Goal: Information Seeking & Learning: Find specific fact

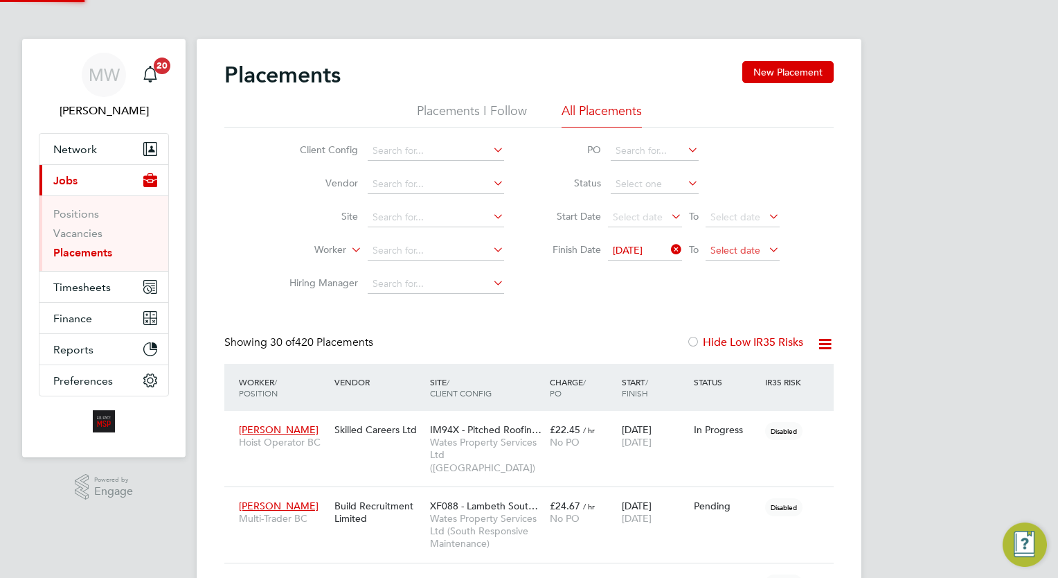
click at [749, 245] on span "Select date" at bounding box center [736, 250] width 50 height 12
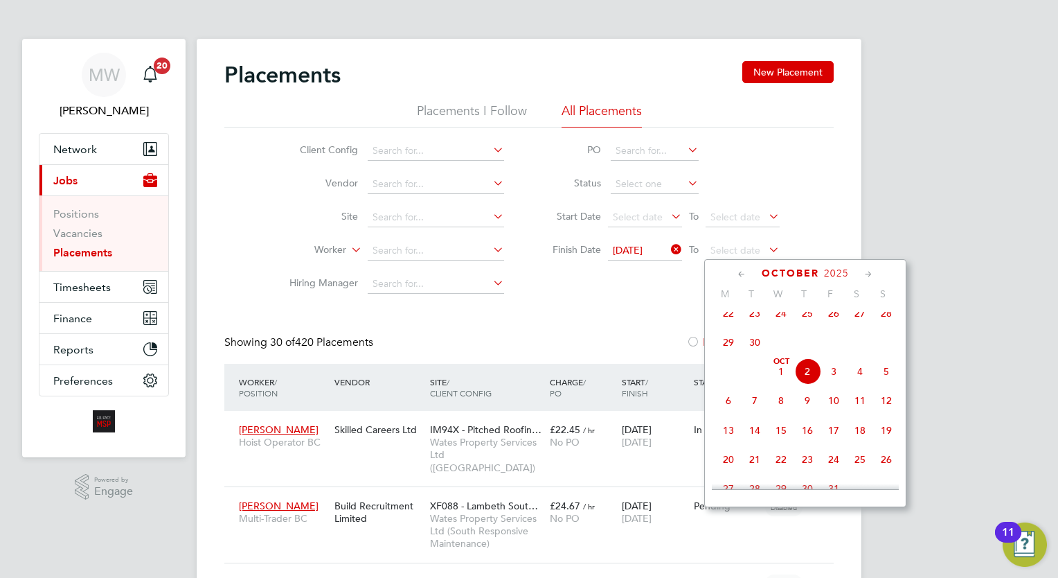
click at [807, 443] on span "16" at bounding box center [808, 430] width 26 height 26
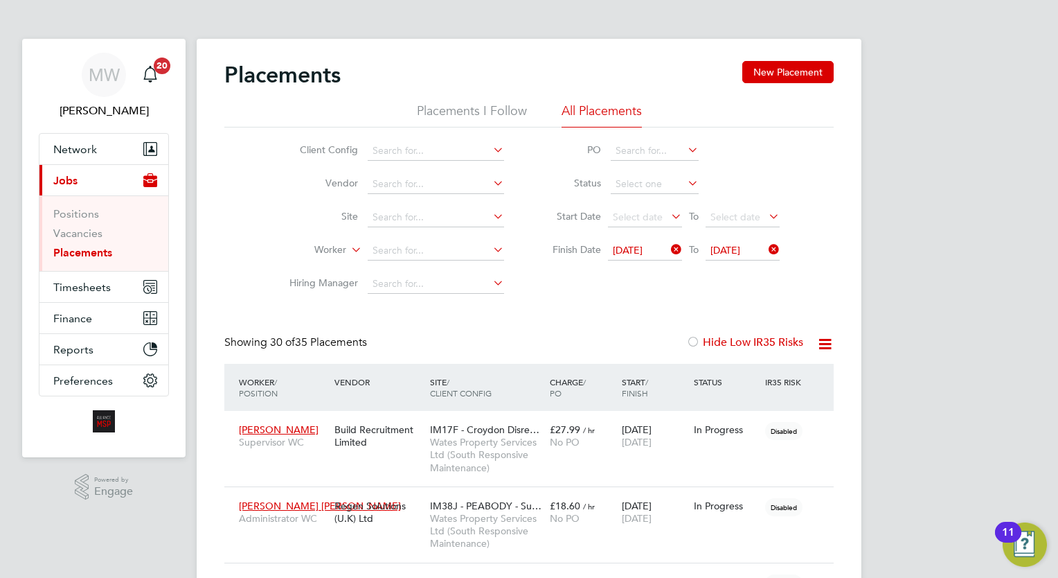
click at [820, 345] on icon at bounding box center [825, 343] width 17 height 17
click at [772, 372] on li "Download Placements Report" at bounding box center [758, 376] width 148 height 19
click at [817, 343] on div at bounding box center [820, 343] width 28 height 17
click at [824, 346] on icon at bounding box center [825, 343] width 17 height 17
click at [750, 377] on li "Download Placements Report" at bounding box center [758, 376] width 148 height 19
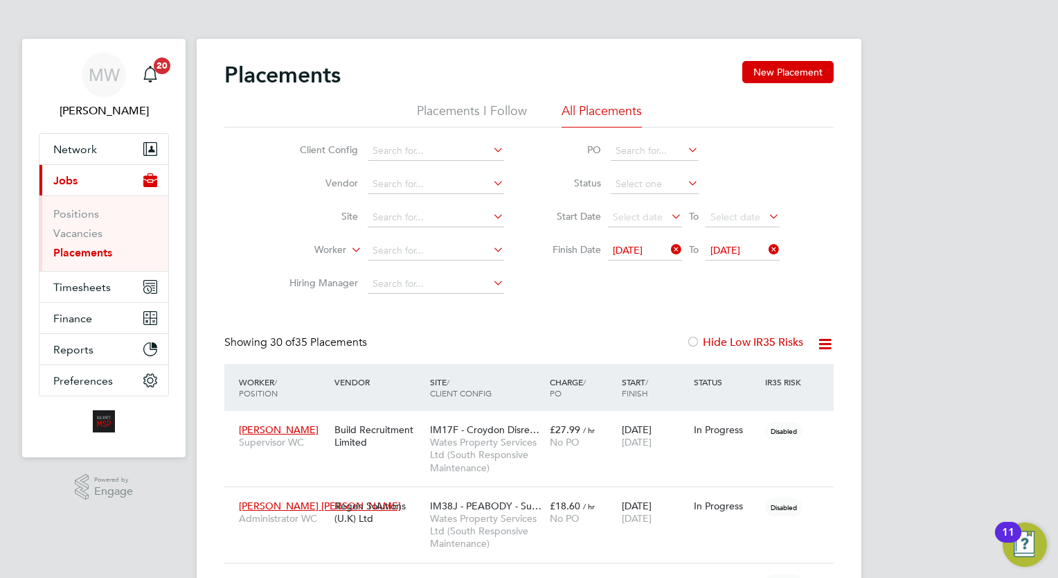
click at [80, 256] on link "Placements" at bounding box center [82, 252] width 59 height 13
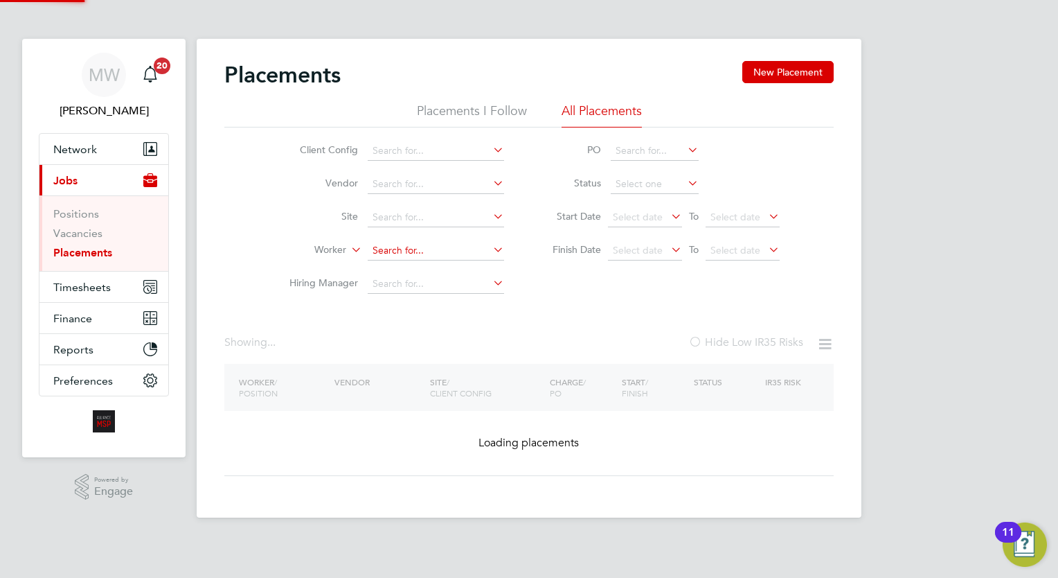
click at [416, 256] on input at bounding box center [436, 250] width 136 height 19
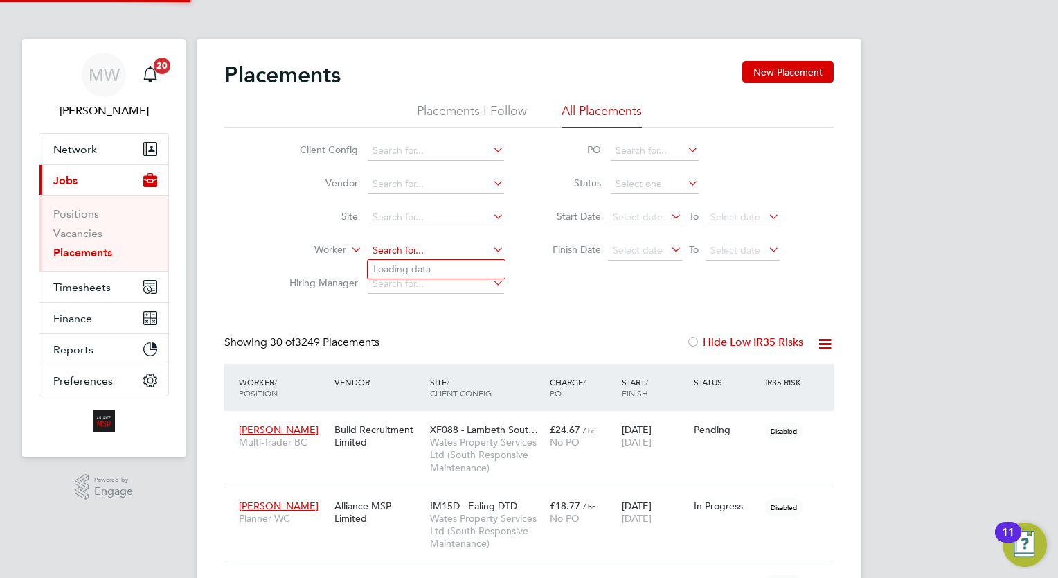
scroll to position [39, 96]
click at [443, 269] on li "Frank Dawson" at bounding box center [455, 269] width 175 height 19
type input "Frank Dawson"
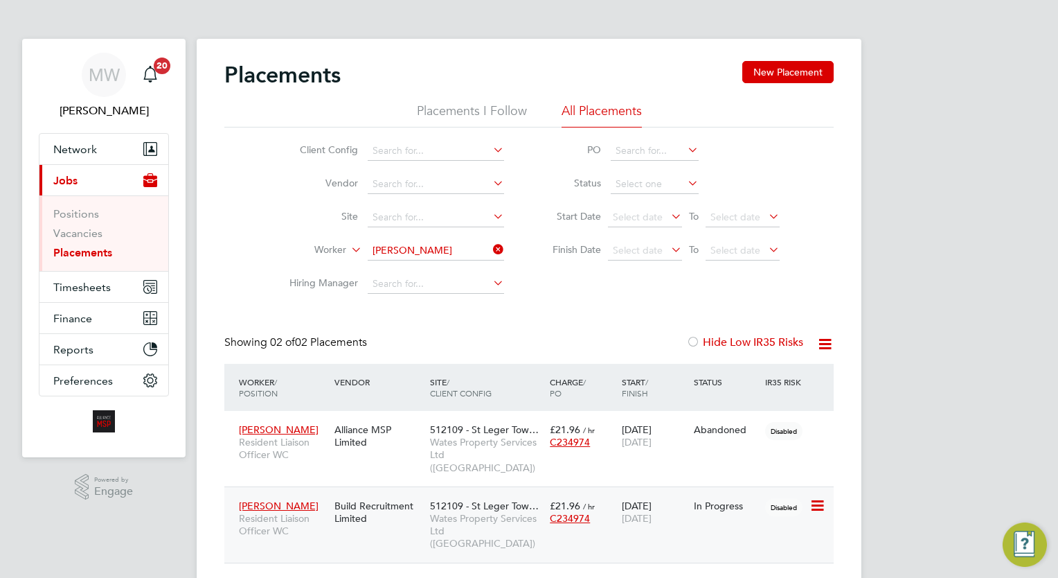
click at [574, 499] on span "£21.96" at bounding box center [565, 505] width 30 height 12
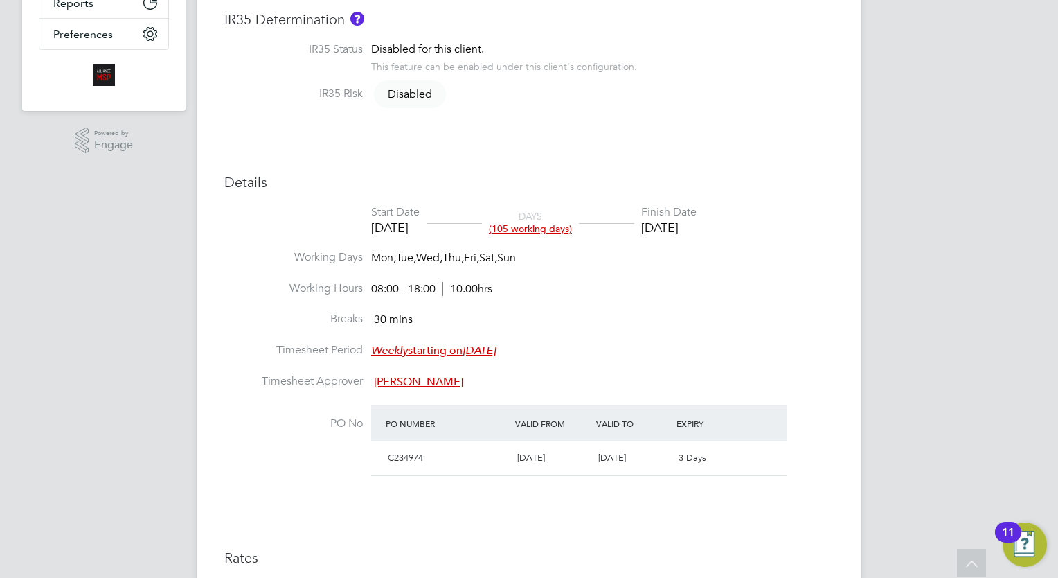
scroll to position [82, 0]
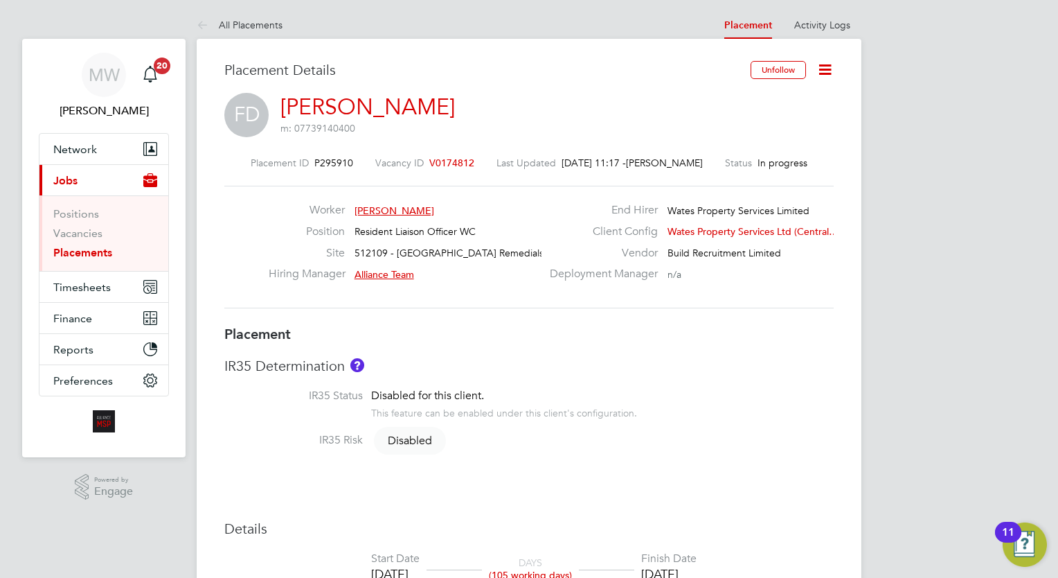
click at [64, 249] on link "Placements" at bounding box center [82, 252] width 59 height 13
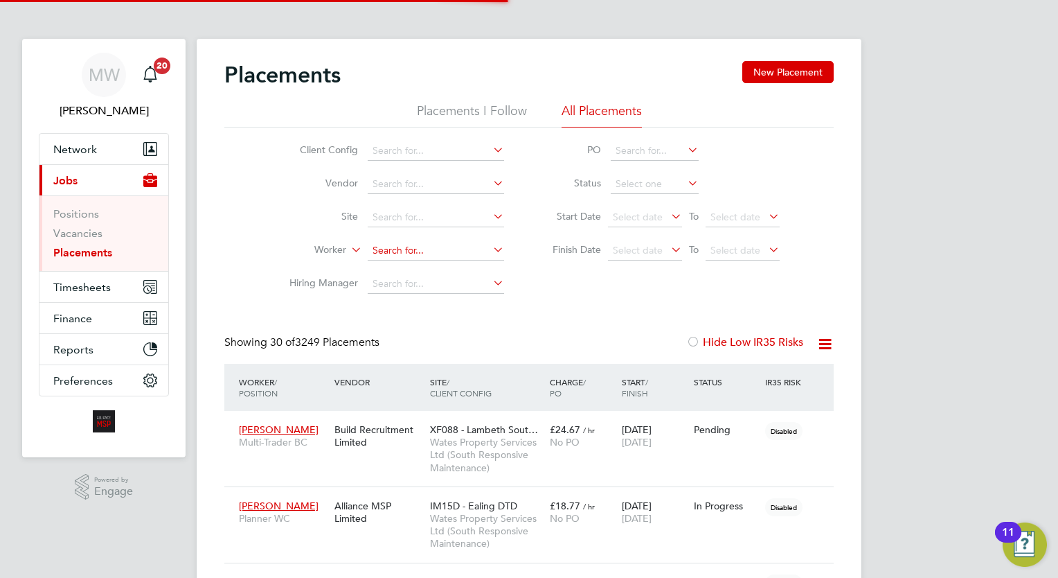
click at [448, 248] on input at bounding box center [436, 250] width 136 height 19
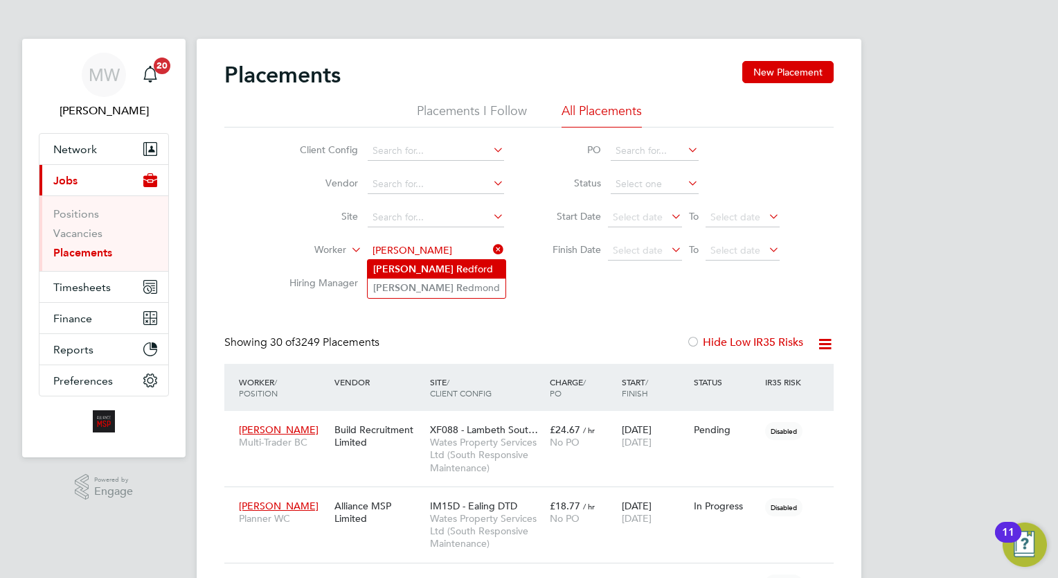
click at [452, 262] on li "Martin Re dford" at bounding box center [437, 269] width 138 height 19
type input "[PERSON_NAME]"
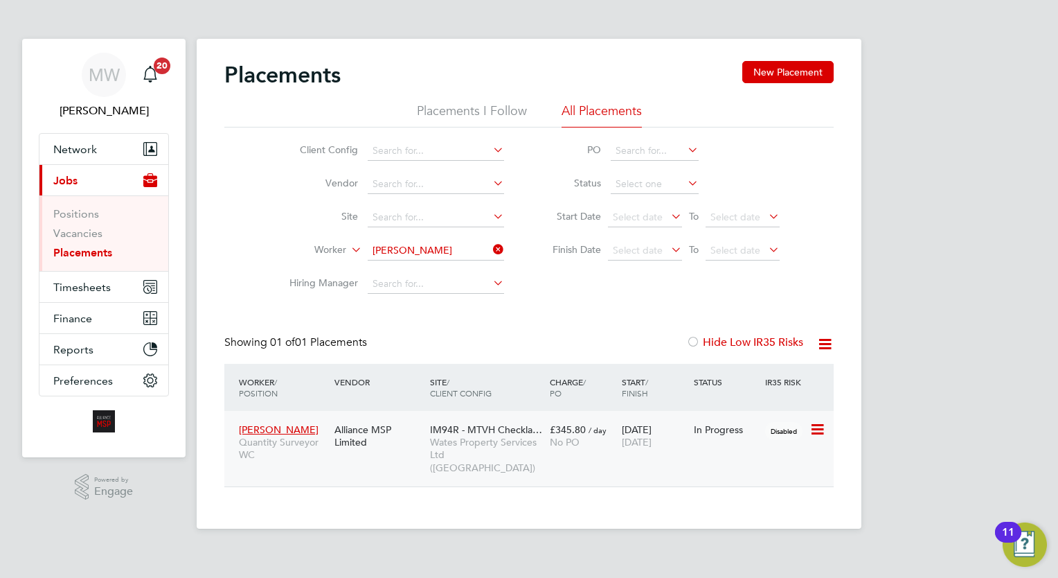
click at [599, 445] on div "No PO" at bounding box center [582, 442] width 65 height 12
click at [488, 246] on input at bounding box center [436, 250] width 136 height 19
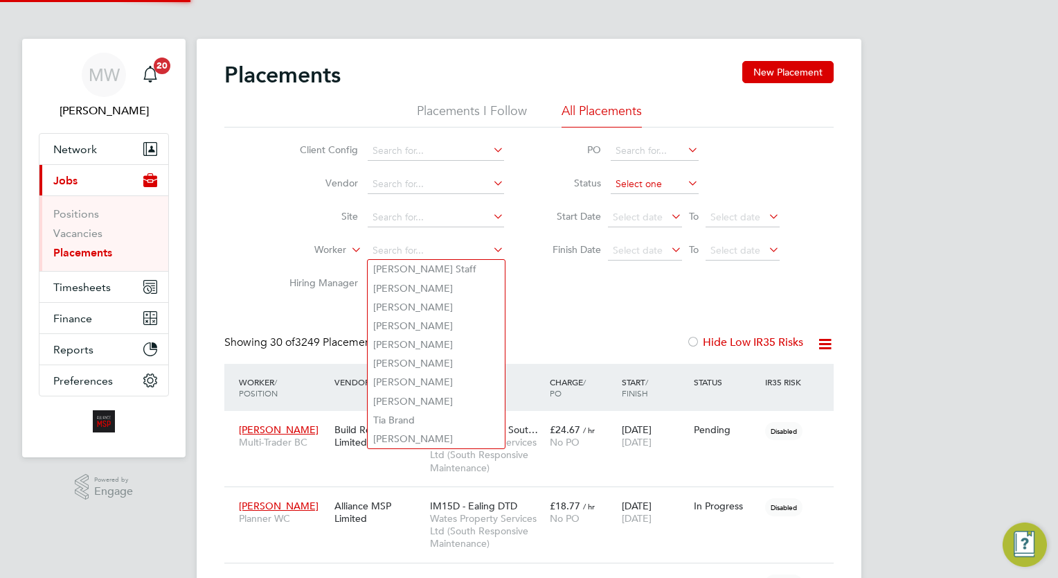
scroll to position [39, 96]
click at [645, 181] on input at bounding box center [655, 184] width 88 height 19
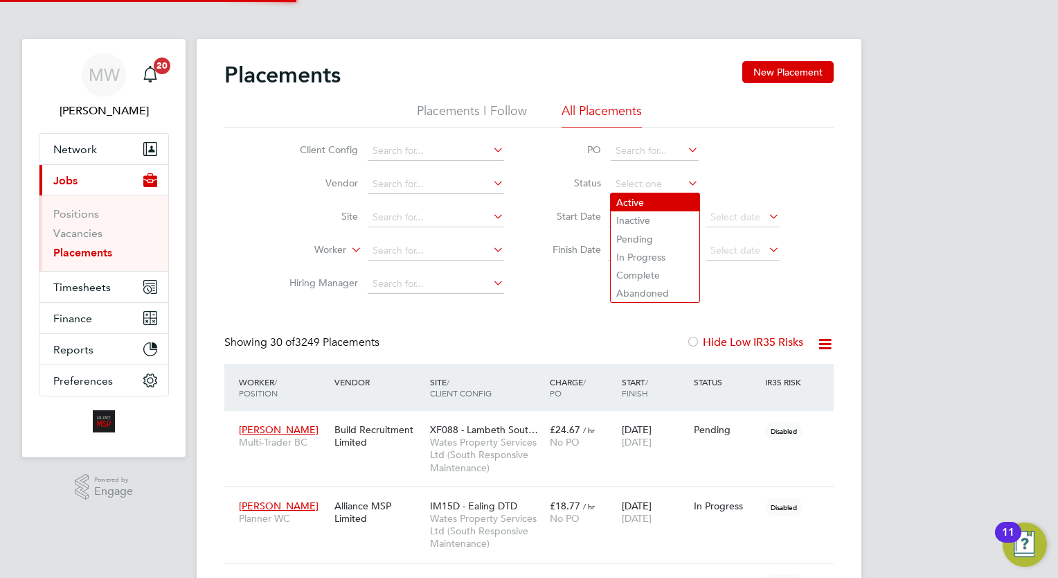
click at [646, 198] on li "Active" at bounding box center [655, 202] width 89 height 18
type input "Active"
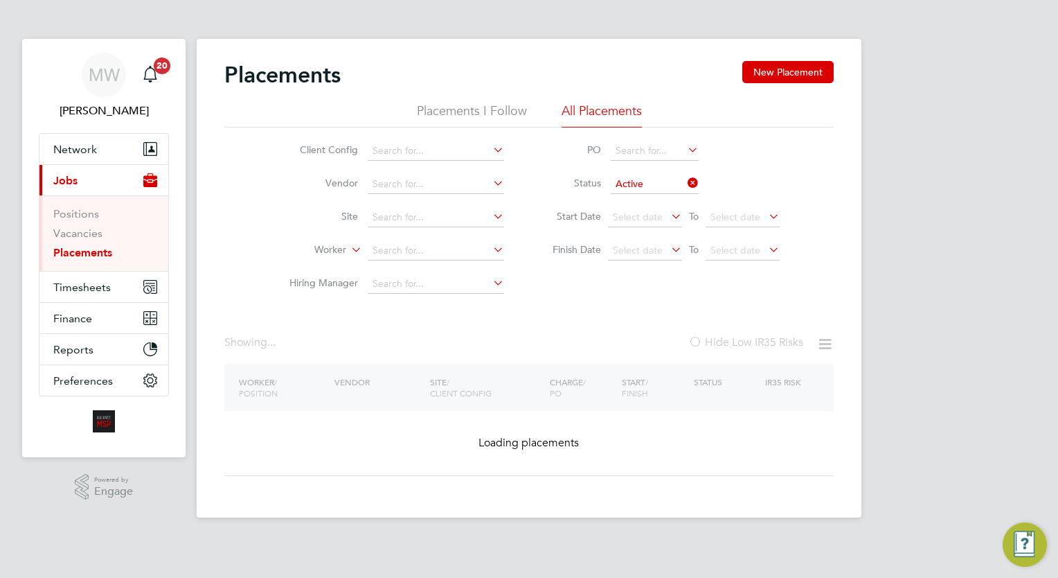
click at [582, 317] on div "Placements New Placement Placements I Follow All Placements Client Config Vendo…" at bounding box center [529, 268] width 610 height 415
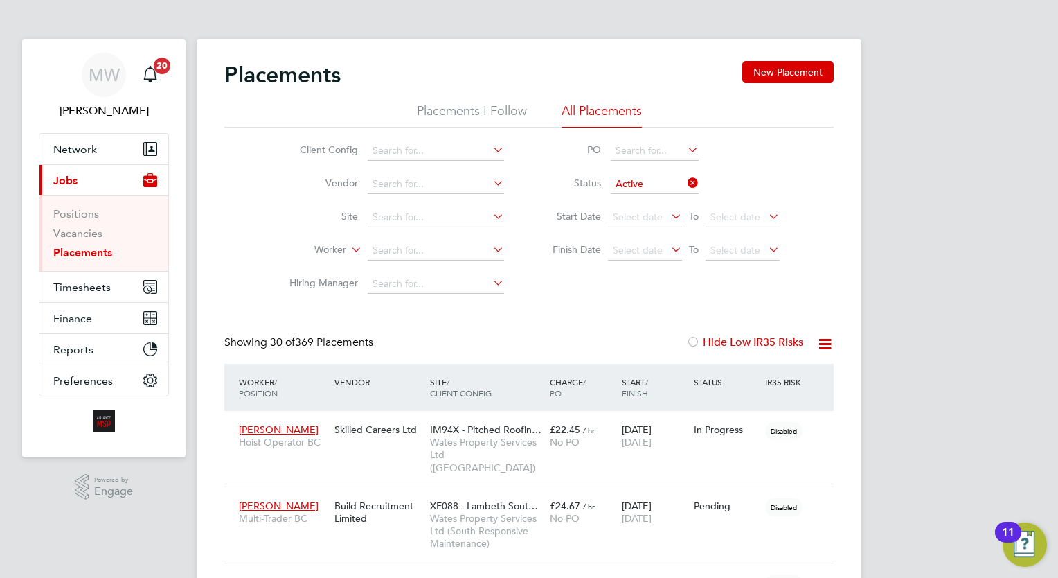
click at [820, 342] on icon at bounding box center [825, 343] width 17 height 17
click at [764, 375] on li "Download Placements Report" at bounding box center [758, 376] width 148 height 19
click at [824, 344] on icon at bounding box center [825, 343] width 17 height 17
click at [748, 373] on li "Download Placements Report" at bounding box center [758, 376] width 148 height 19
click at [94, 260] on ul "Positions Vacancies Placements" at bounding box center [103, 233] width 129 height 76
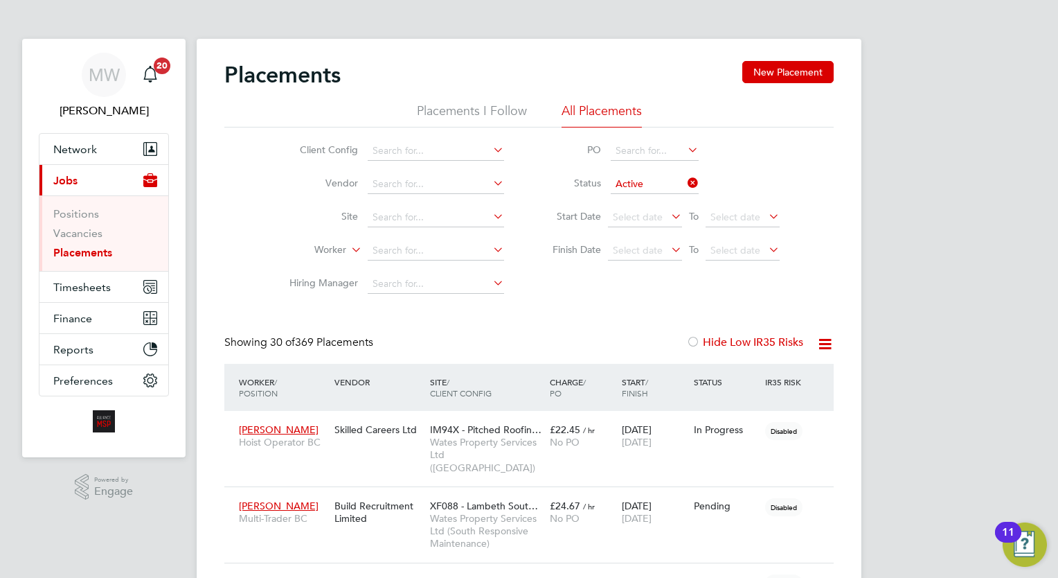
click at [98, 257] on link "Placements" at bounding box center [82, 252] width 59 height 13
click at [443, 237] on li "Worker" at bounding box center [391, 250] width 260 height 33
click at [427, 242] on input at bounding box center [436, 250] width 136 height 19
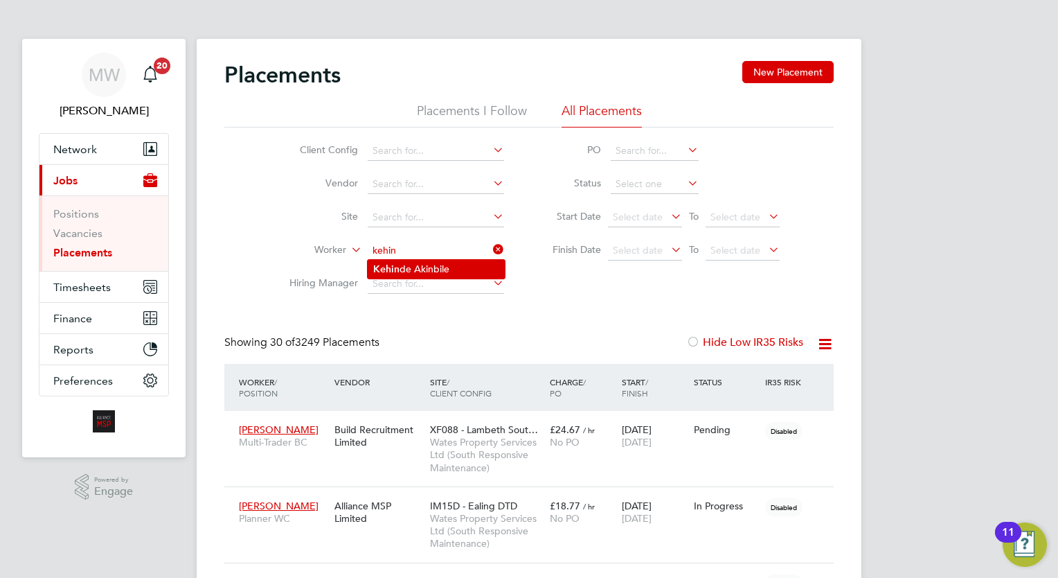
click at [472, 270] on li "Kehin de Akinbile" at bounding box center [436, 269] width 137 height 19
type input "Kehinde Akinbile"
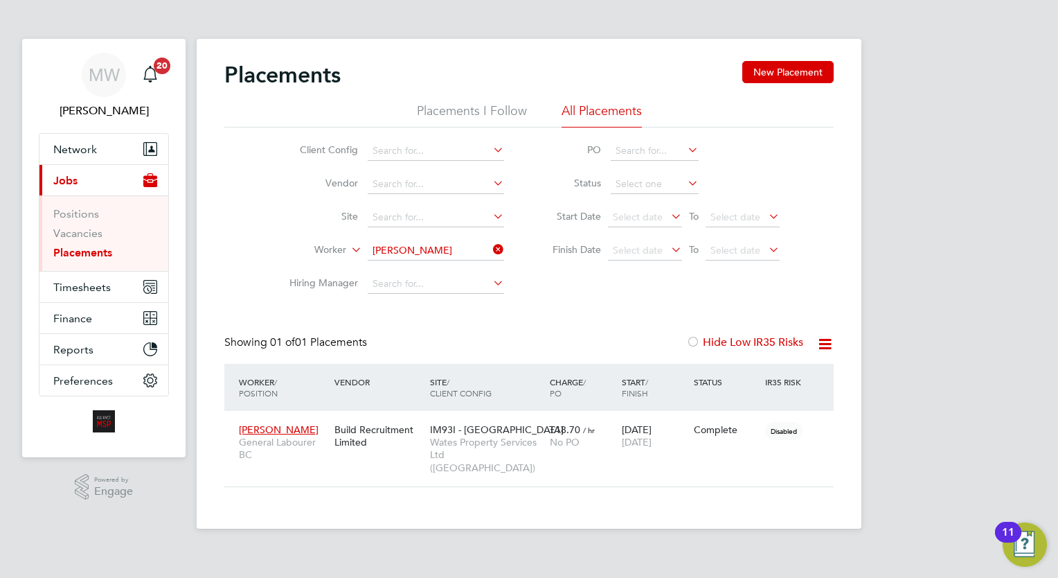
click at [490, 244] on icon at bounding box center [490, 249] width 0 height 19
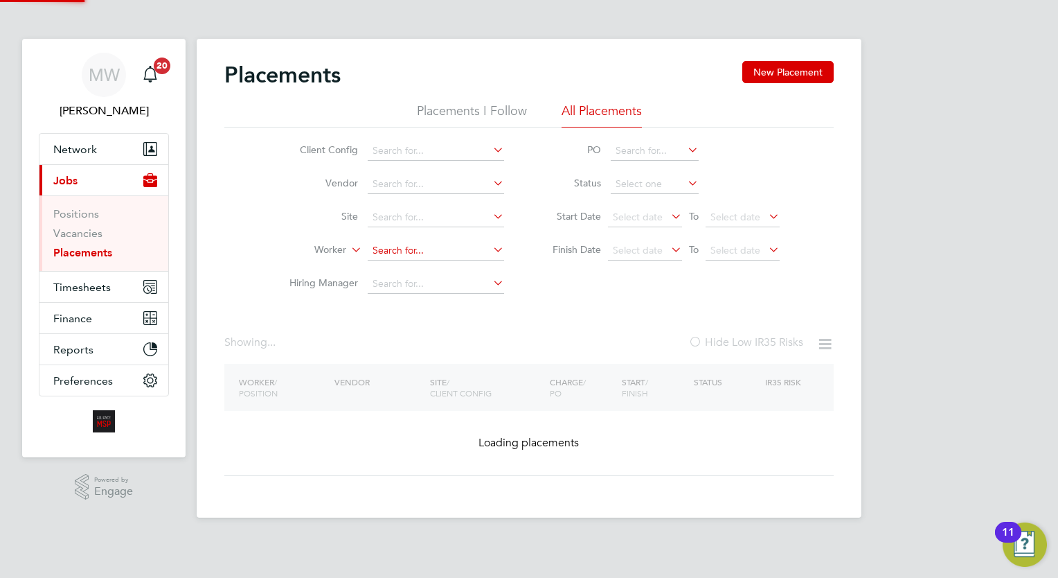
click at [446, 251] on input at bounding box center [436, 250] width 136 height 19
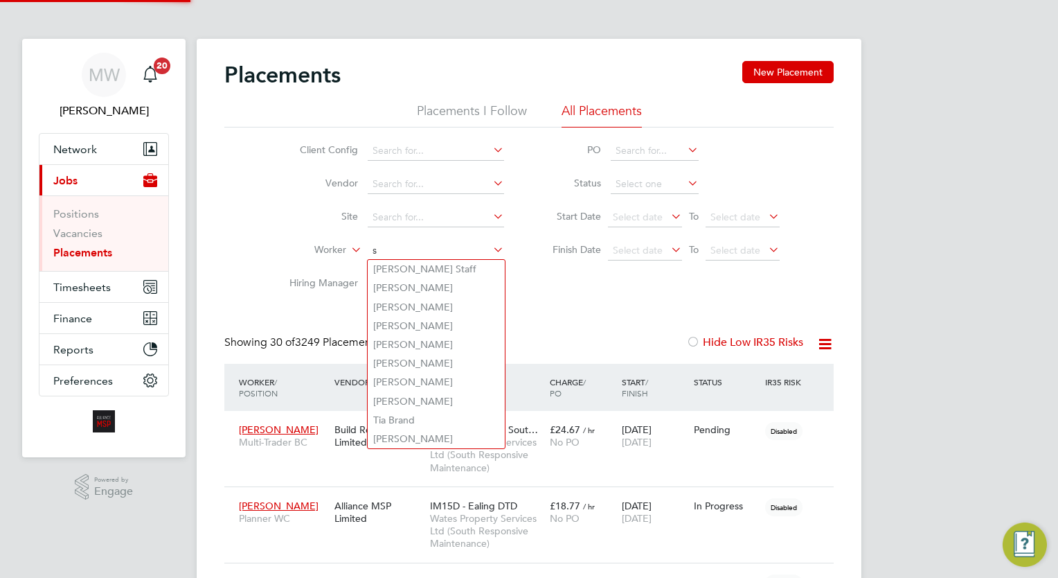
scroll to position [39, 96]
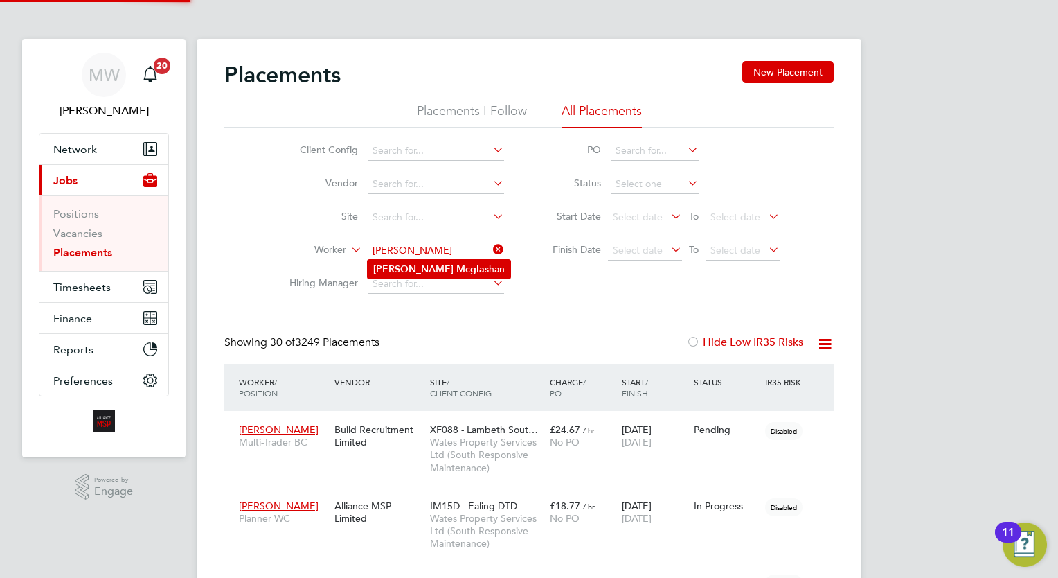
click at [452, 264] on li "Scott Mcgla shan" at bounding box center [439, 269] width 143 height 19
type input "Scott Mcglashan"
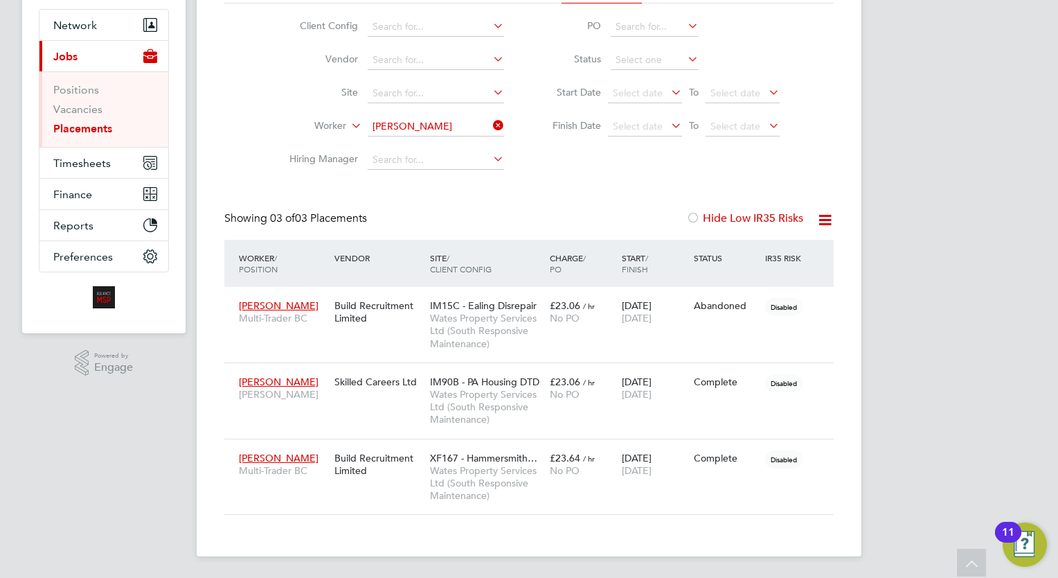
click at [490, 125] on icon at bounding box center [490, 125] width 0 height 19
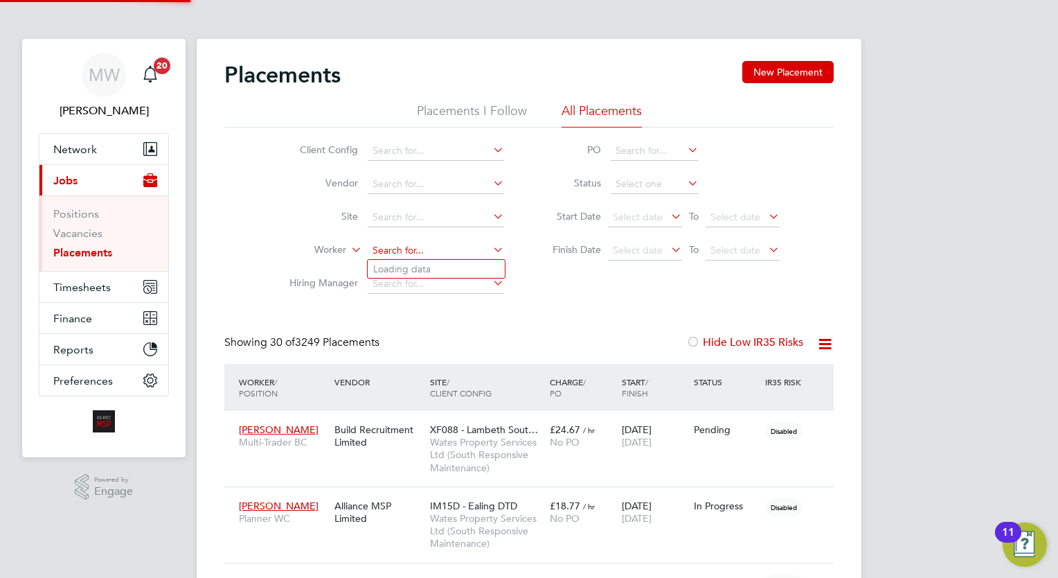
scroll to position [6, 6]
click at [402, 243] on input at bounding box center [436, 250] width 136 height 19
click at [416, 265] on li "Albeer Bonee" at bounding box center [436, 269] width 137 height 19
type input "Albeer Bonee"
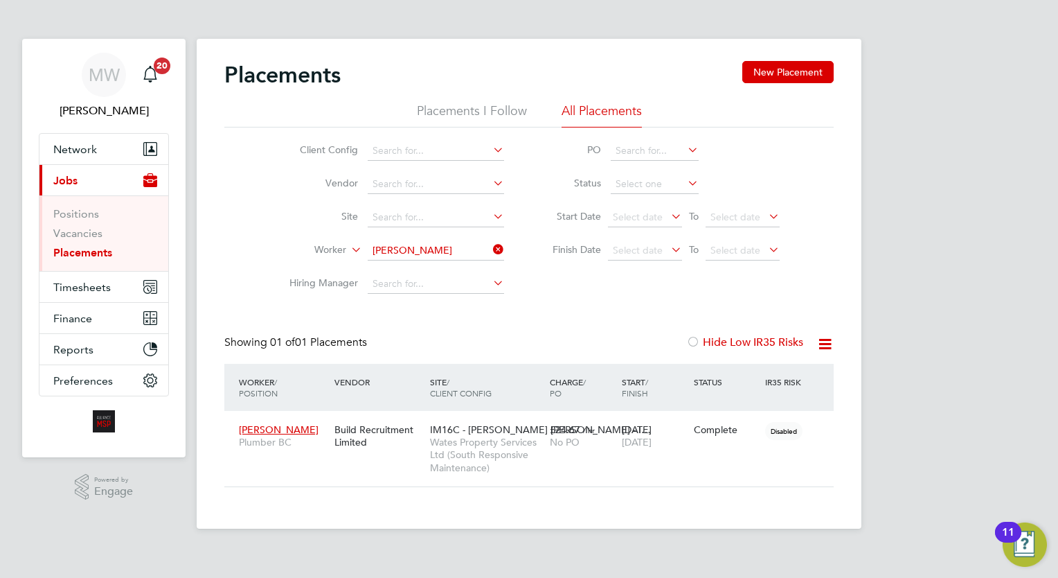
click at [490, 241] on icon at bounding box center [490, 249] width 0 height 19
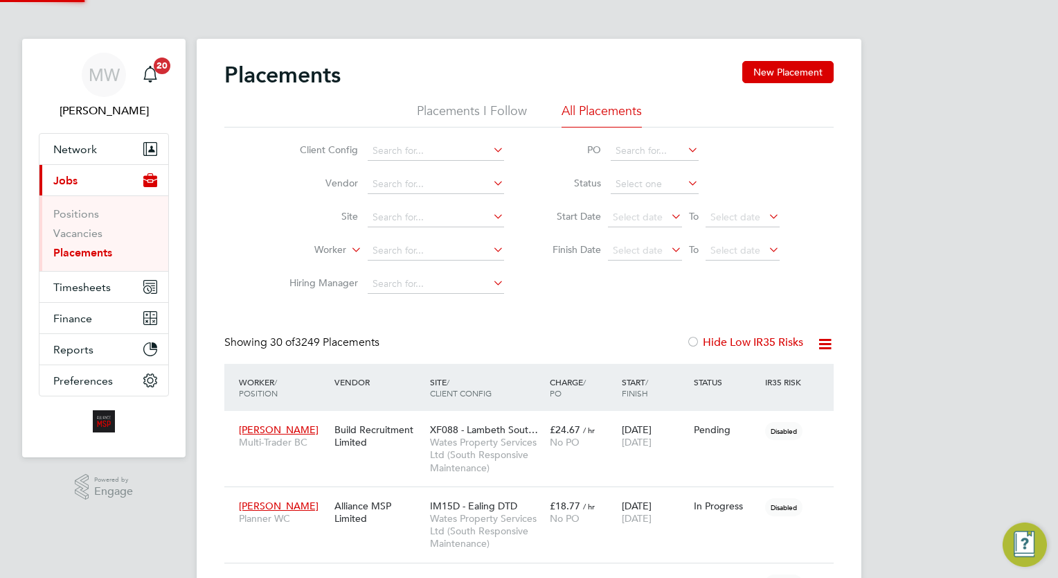
click at [447, 238] on li "Worker" at bounding box center [391, 250] width 260 height 33
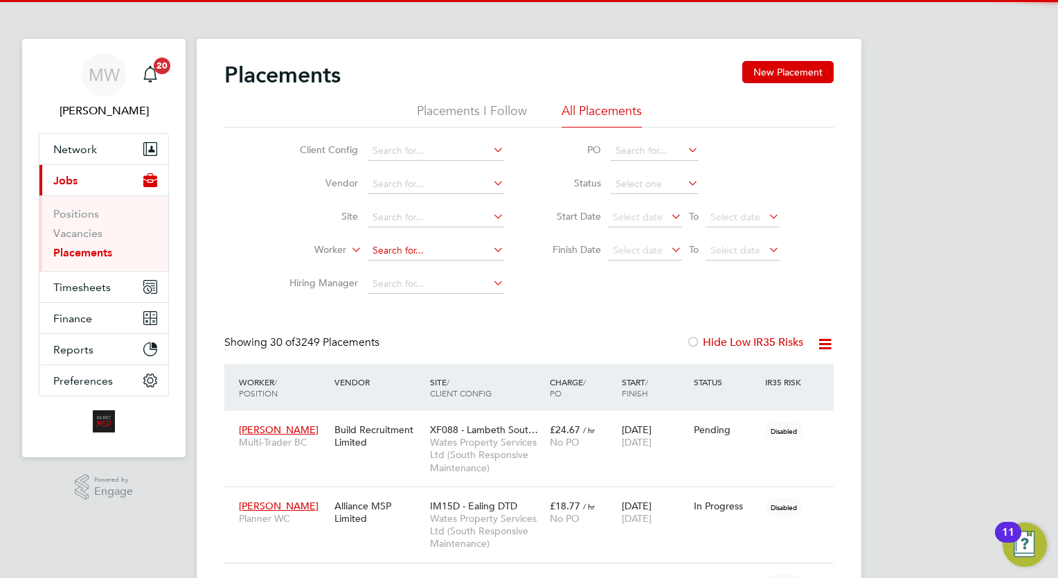
click at [434, 248] on input at bounding box center [436, 250] width 136 height 19
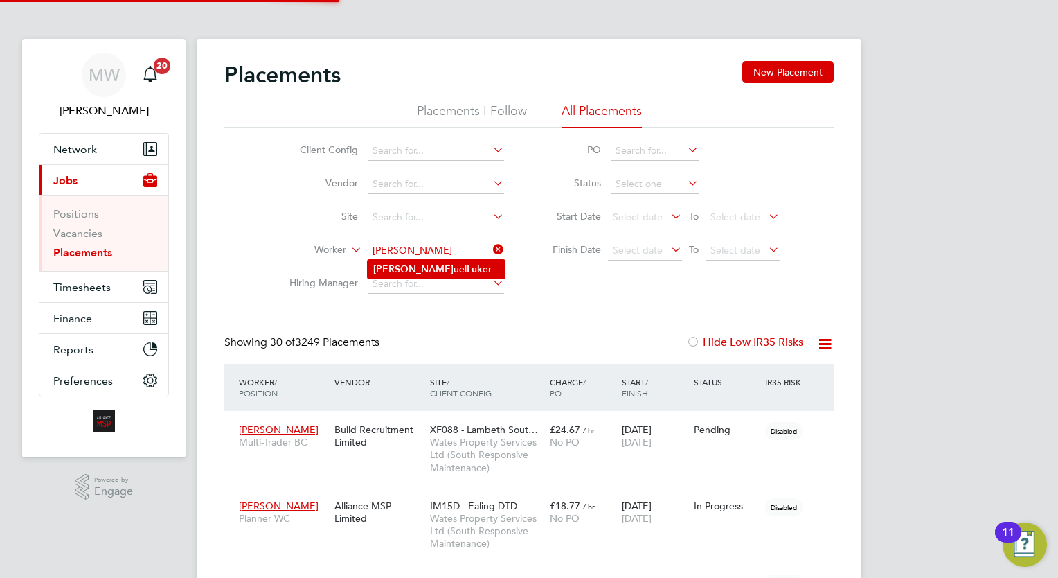
click at [445, 264] on li "Sam uel Luk er" at bounding box center [436, 269] width 137 height 19
type input "Samuel Luker"
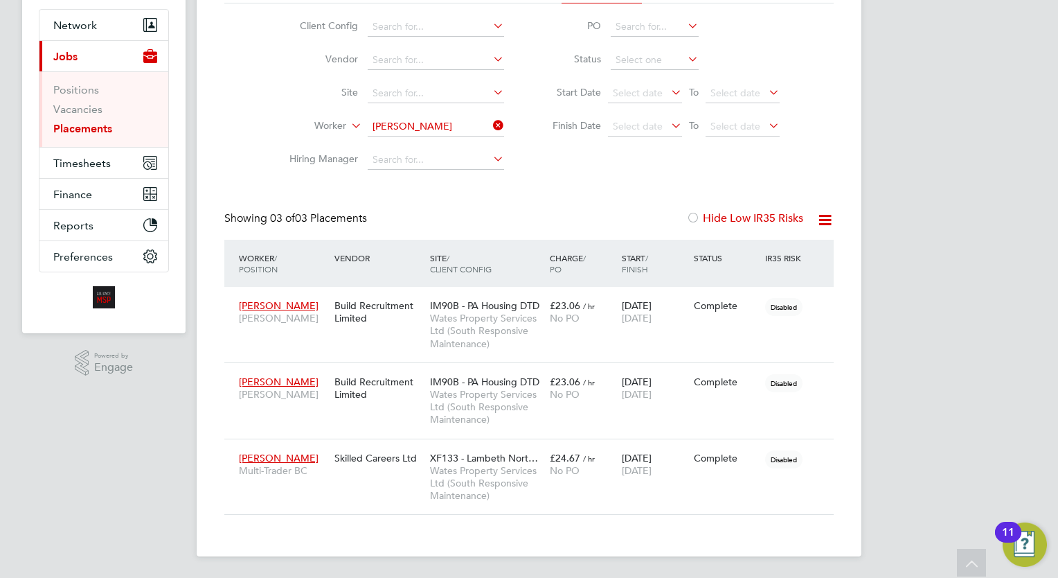
click at [505, 118] on li "Worker Samuel Luker" at bounding box center [391, 126] width 260 height 33
click at [490, 129] on icon at bounding box center [490, 125] width 0 height 19
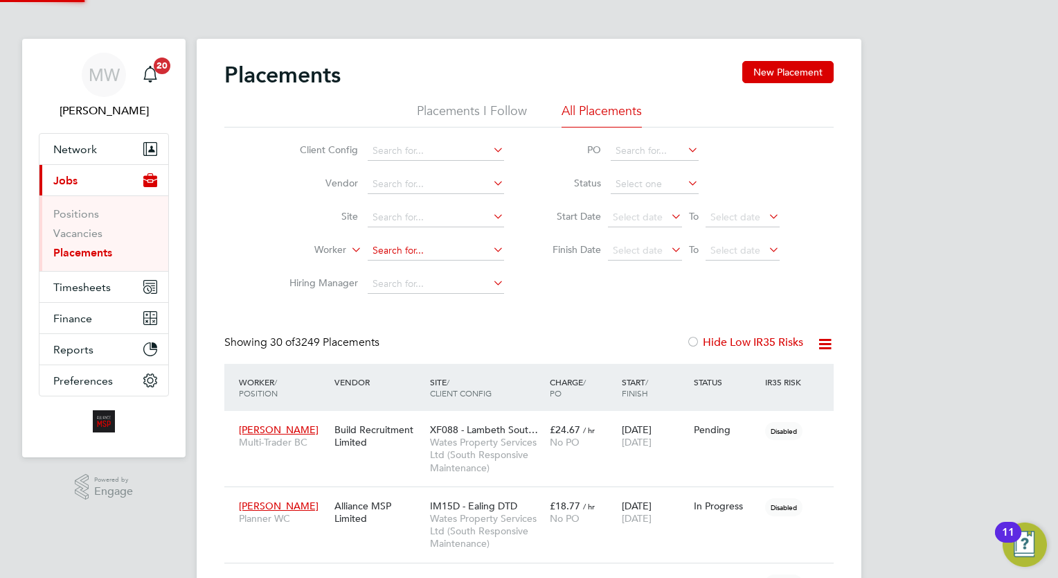
scroll to position [6, 6]
click at [425, 247] on input at bounding box center [436, 250] width 136 height 19
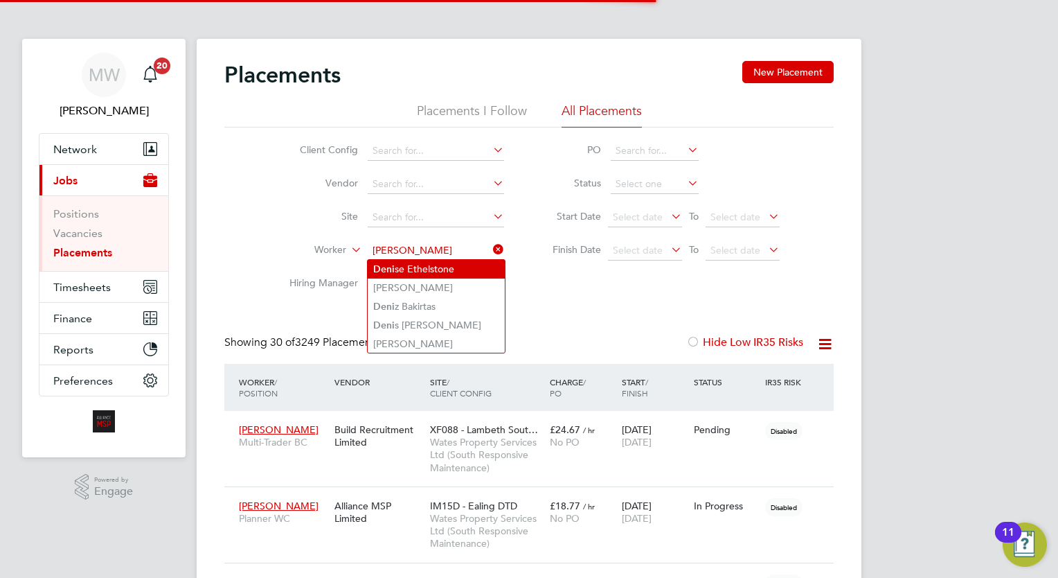
click at [445, 265] on li "Deni se Ethelstone" at bounding box center [436, 269] width 137 height 19
type input "Denise Ethelstone"
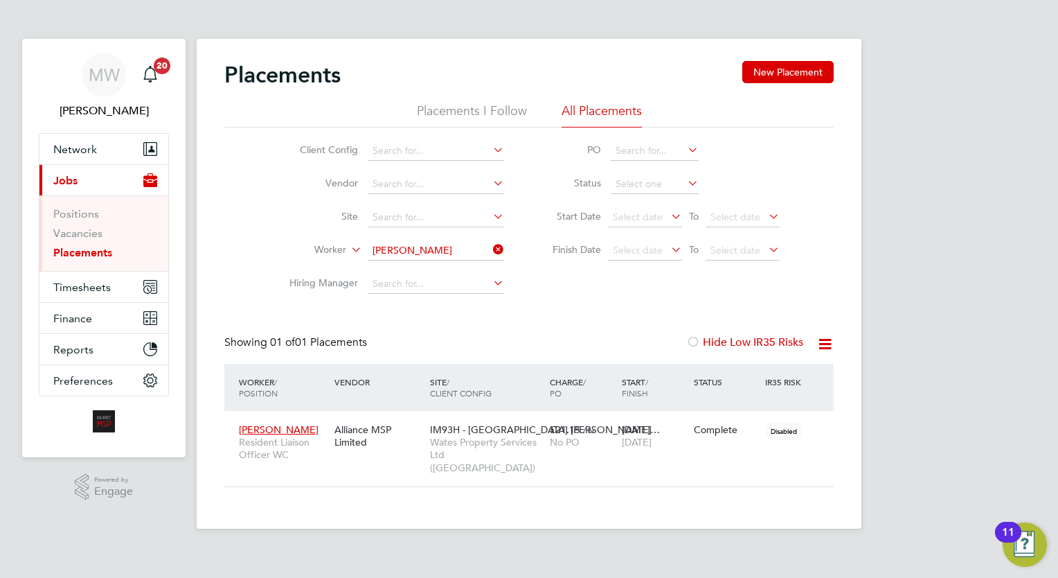
drag, startPoint x: 504, startPoint y: 247, endPoint x: 484, endPoint y: 247, distance: 20.1
click at [490, 247] on icon at bounding box center [490, 249] width 0 height 19
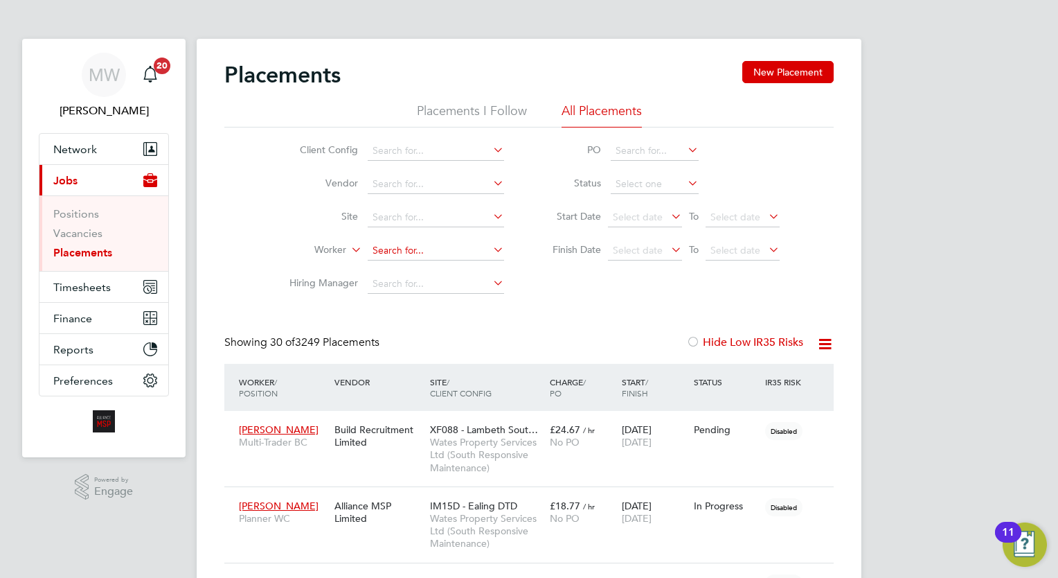
click at [438, 254] on input at bounding box center [436, 250] width 136 height 19
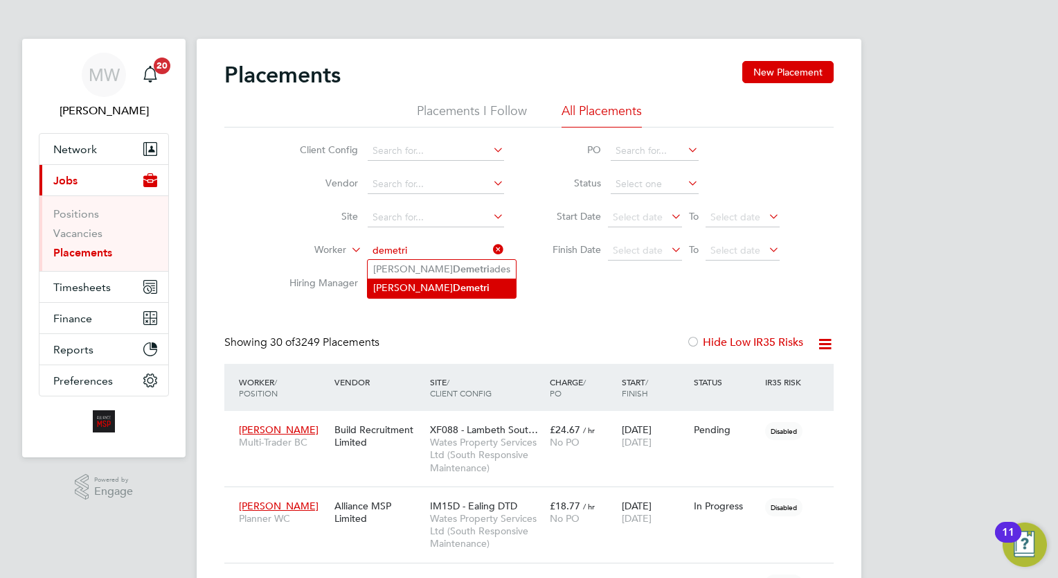
click at [453, 282] on b "Demetri" at bounding box center [471, 288] width 37 height 12
type input "Jamie Demetri"
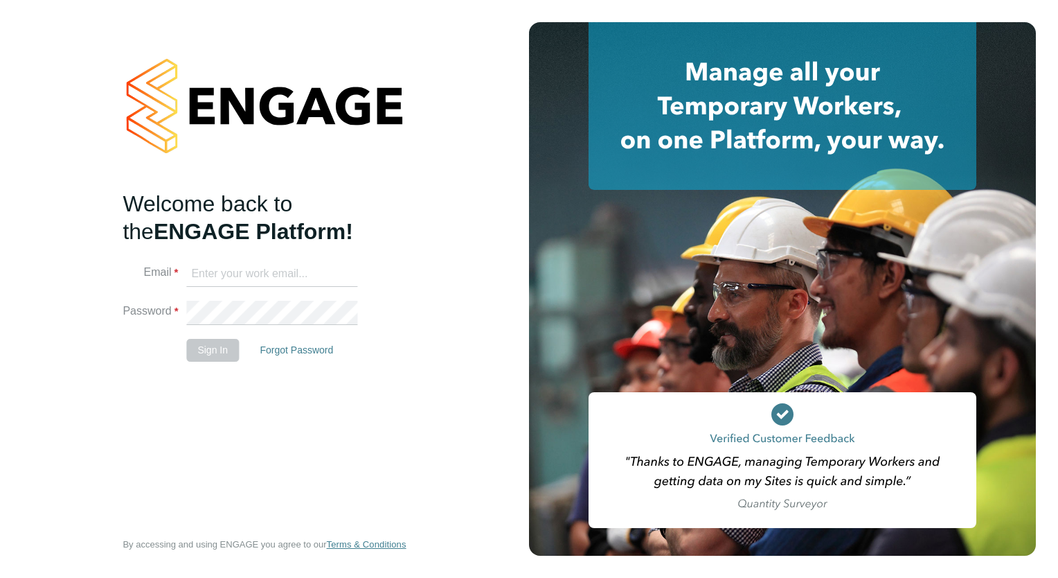
type input "wates@alliance-msp.co.uk"
click at [200, 353] on button "Sign In" at bounding box center [212, 350] width 53 height 22
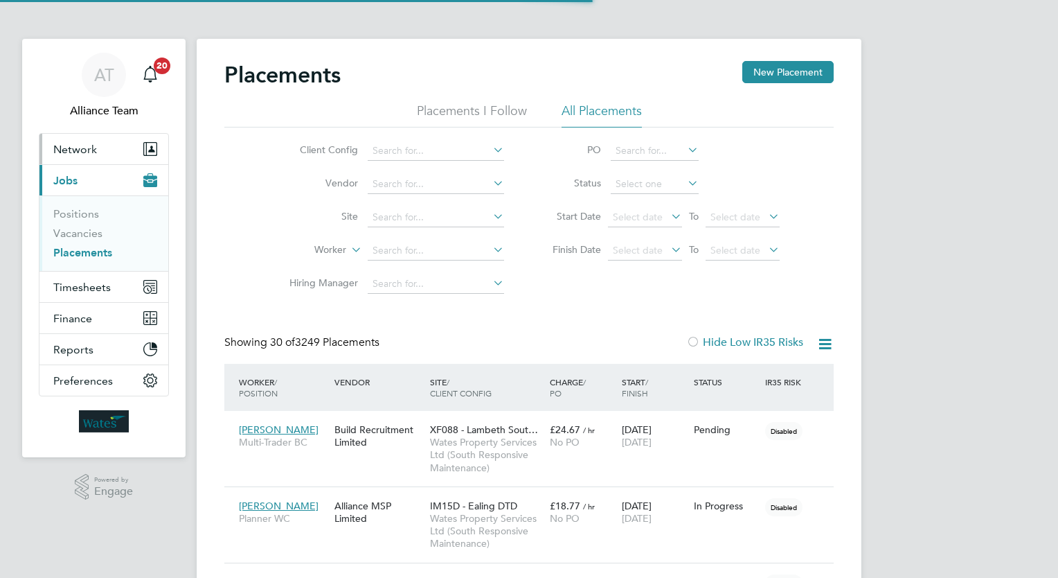
click at [97, 145] on button "Network" at bounding box center [103, 149] width 129 height 30
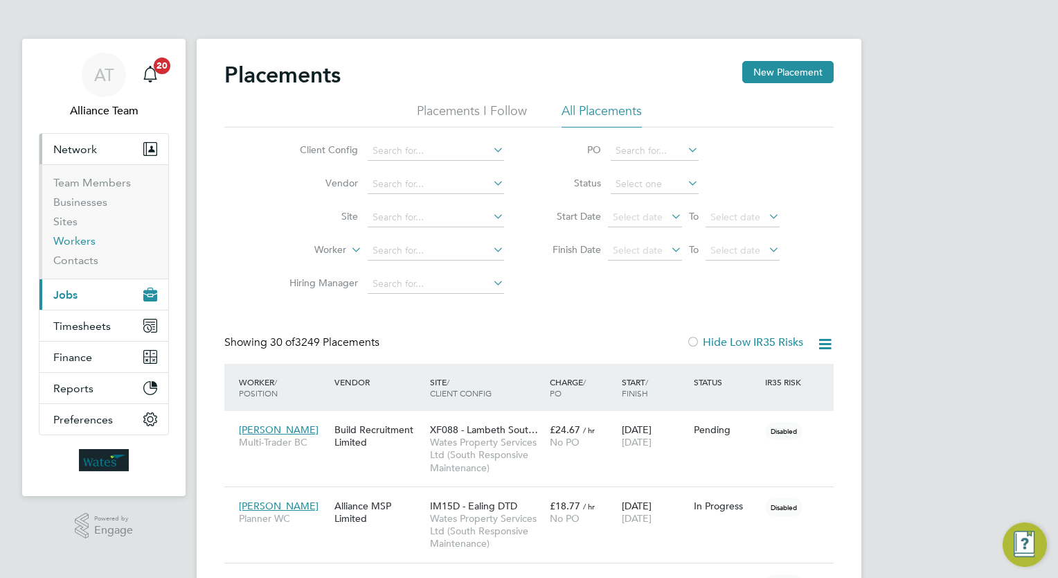
click at [82, 240] on link "Workers" at bounding box center [74, 240] width 42 height 13
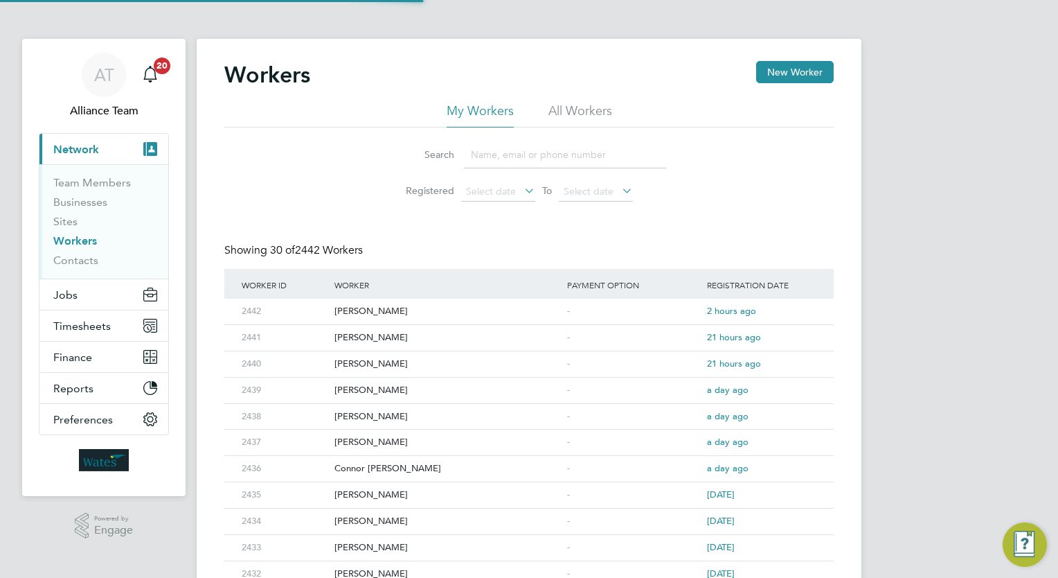
click at [589, 113] on li "All Workers" at bounding box center [581, 115] width 64 height 25
click at [533, 154] on input at bounding box center [565, 154] width 202 height 27
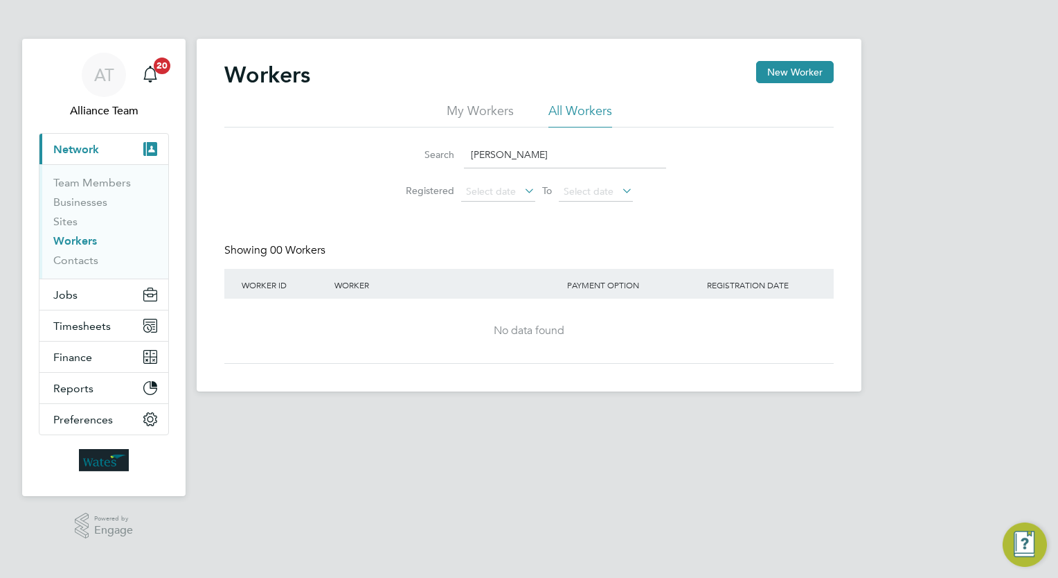
type input "wayne g"
click at [103, 193] on li "Team Members" at bounding box center [105, 185] width 104 height 19
click at [106, 186] on link "Team Members" at bounding box center [92, 182] width 78 height 13
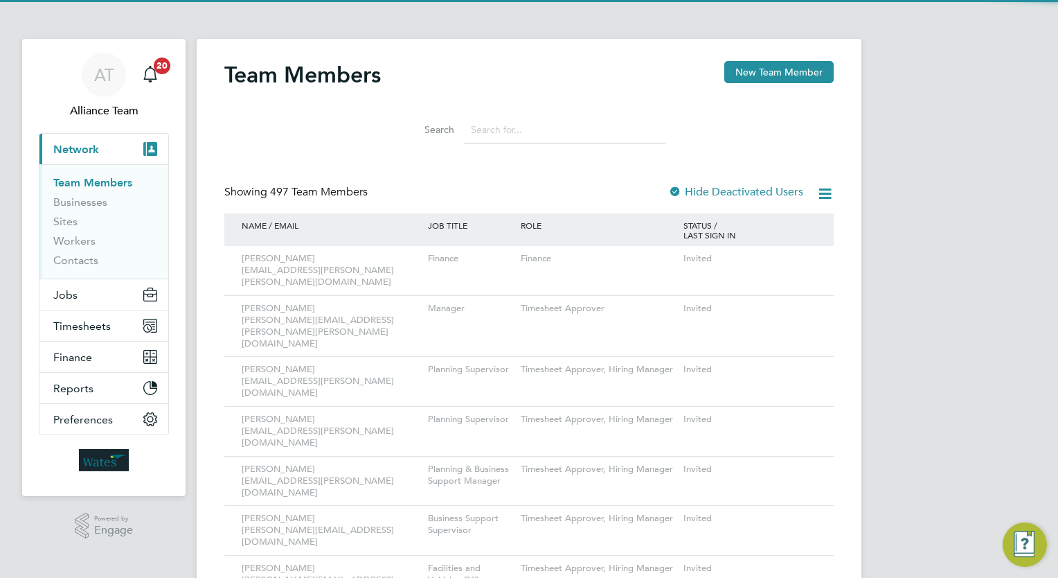
click at [566, 132] on input at bounding box center [565, 129] width 202 height 27
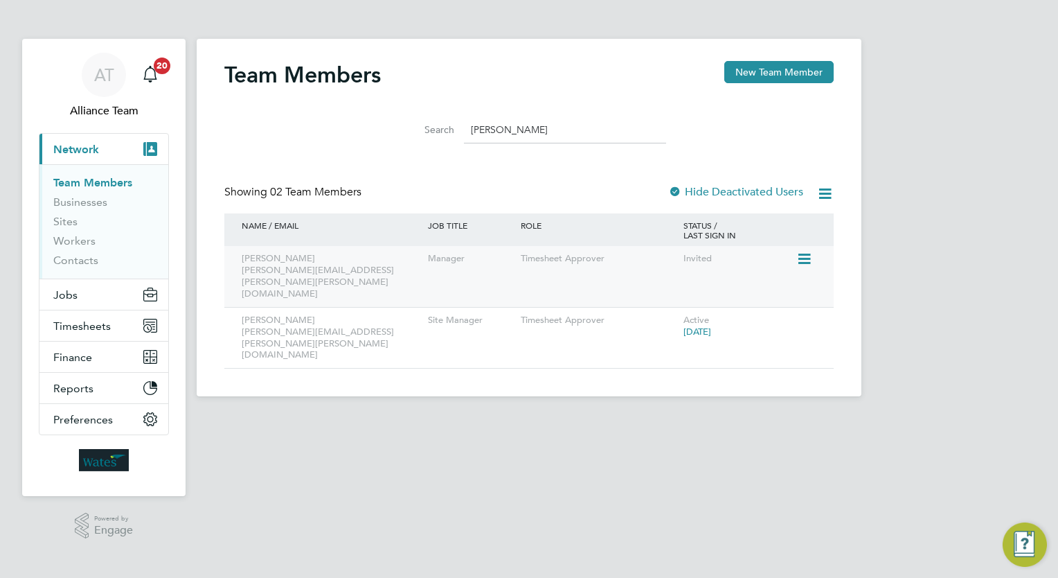
type input "wayne"
drag, startPoint x: 351, startPoint y: 273, endPoint x: 240, endPoint y: 267, distance: 111.0
click at [240, 267] on div "Wayne Gwitt wayne.gwitt@wates.co.uk" at bounding box center [331, 276] width 186 height 61
copy div "wayne.gwitt@wates.co.uk"
click at [349, 308] on div "Wayne Jones wayne.jones@wates.co.uk" at bounding box center [331, 338] width 186 height 61
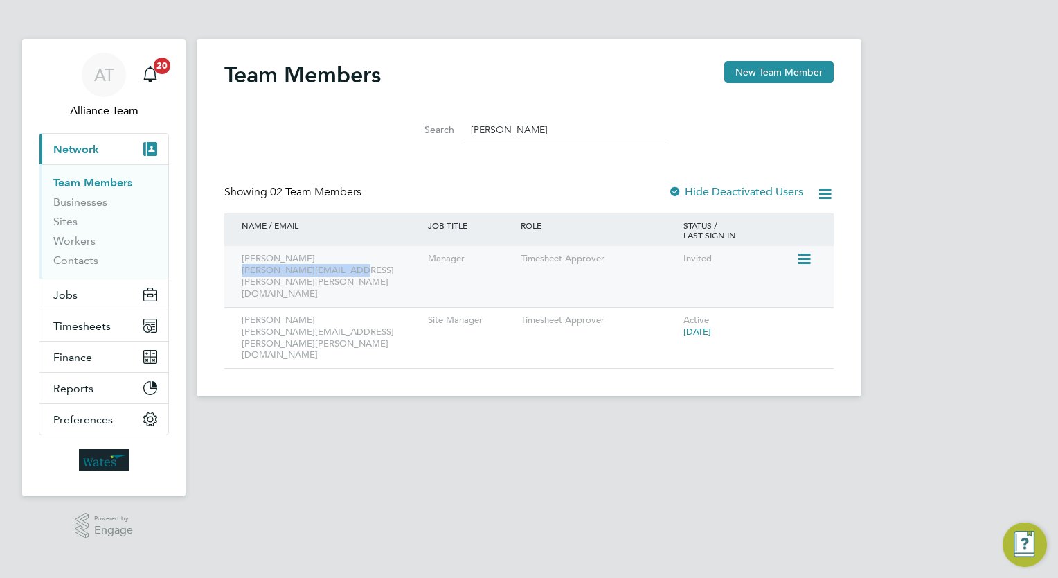
drag, startPoint x: 351, startPoint y: 270, endPoint x: 241, endPoint y: 268, distance: 110.2
click at [241, 268] on div "Wayne Gwitt wayne.gwitt@wates.co.uk" at bounding box center [331, 276] width 186 height 61
copy div "wayne.gwitt@wates.co.uk"
click at [400, 193] on div "Showing 02 Team Members Hide Deactivated Users" at bounding box center [529, 199] width 610 height 28
click at [111, 315] on button "Timesheets" at bounding box center [103, 325] width 129 height 30
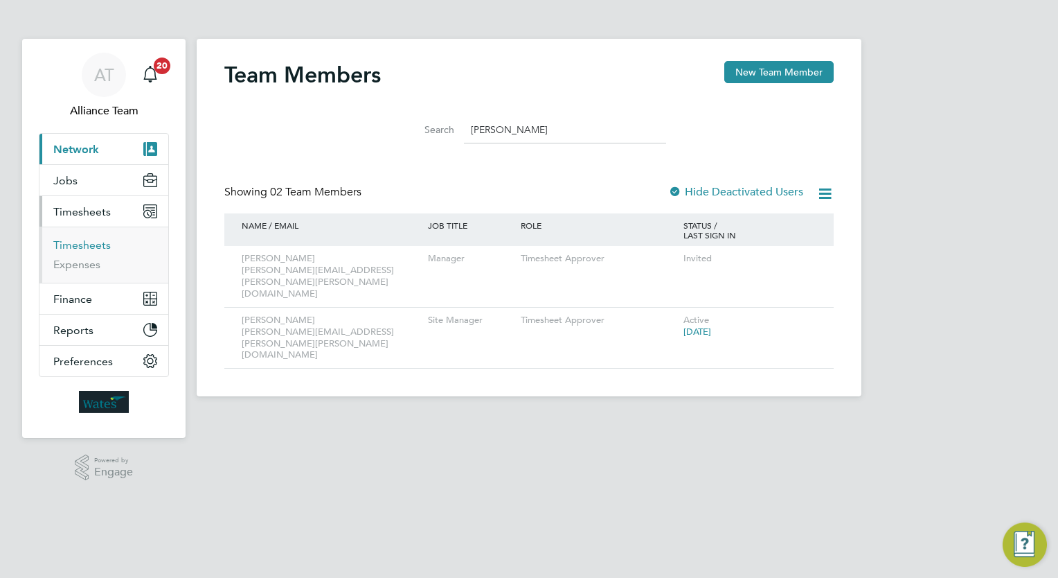
drag, startPoint x: 89, startPoint y: 245, endPoint x: 183, endPoint y: 237, distance: 94.6
click at [89, 245] on link "Timesheets" at bounding box center [81, 244] width 57 height 13
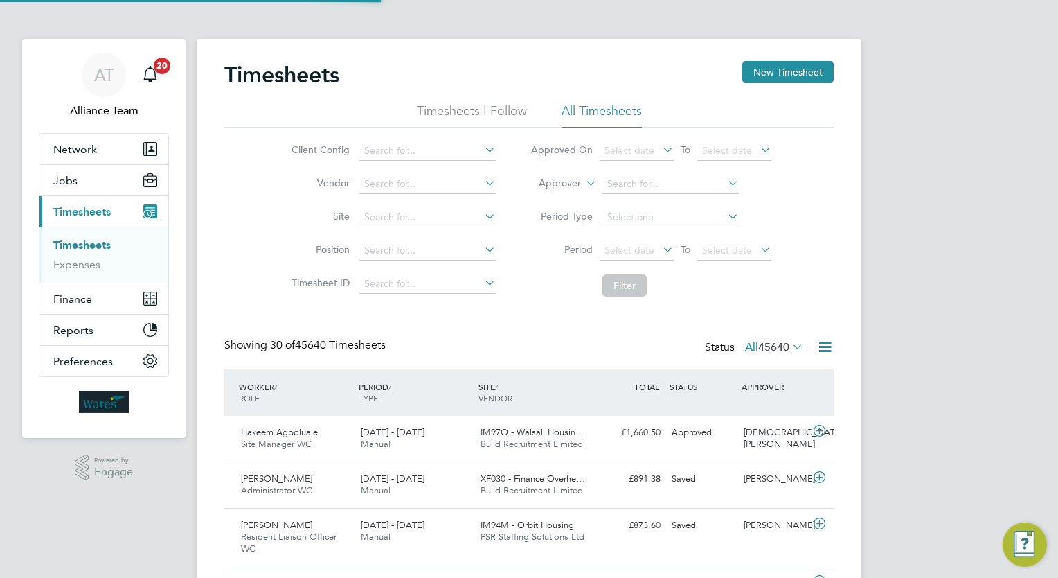
scroll to position [46, 121]
click at [562, 188] on label "Approver" at bounding box center [550, 184] width 62 height 14
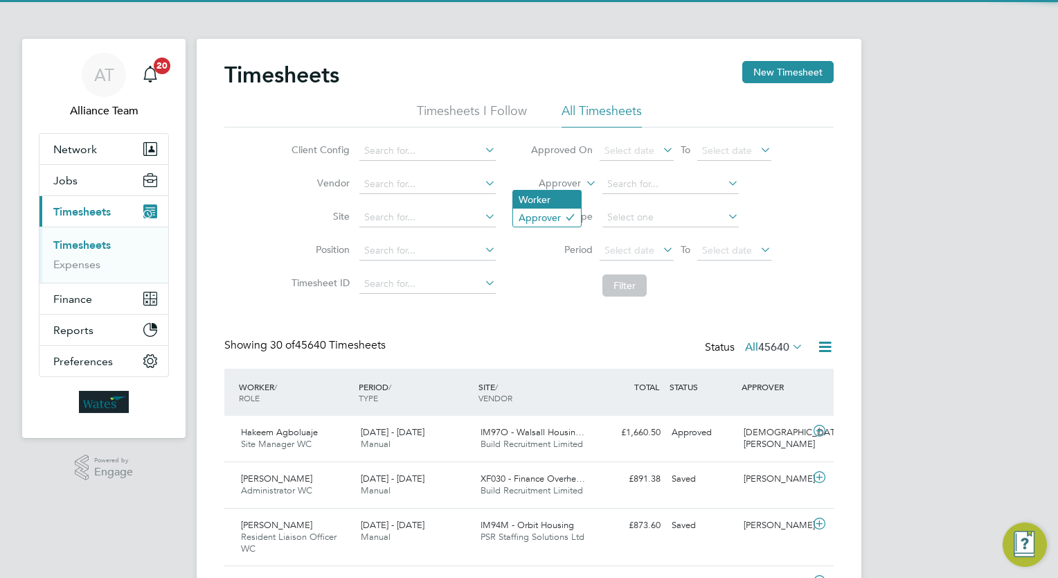
click at [560, 191] on li "Worker" at bounding box center [547, 199] width 68 height 18
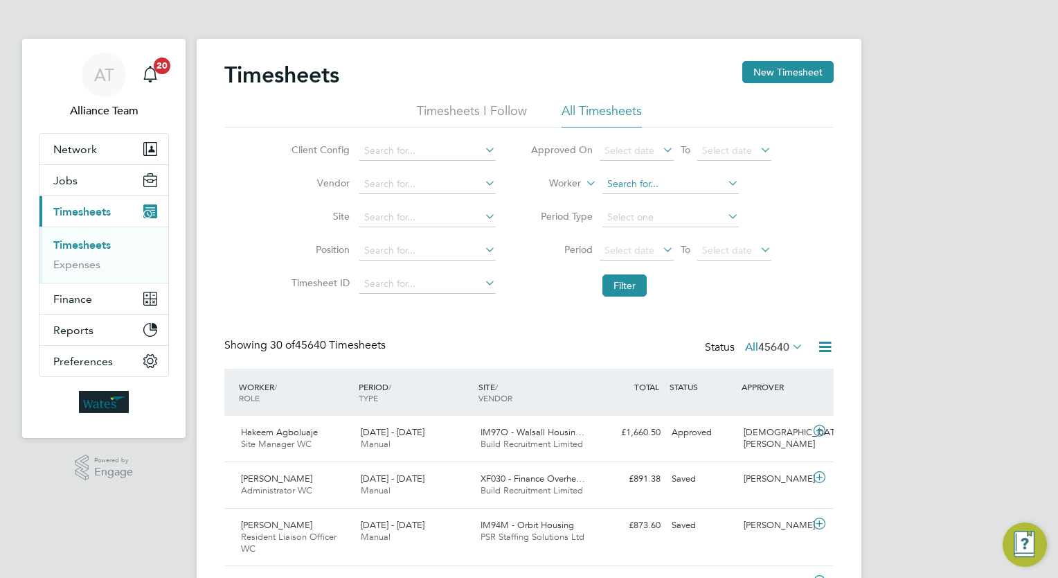
click at [621, 184] on input at bounding box center [671, 184] width 136 height 19
click at [628, 198] on b "Dawn" at bounding box center [648, 203] width 80 height 12
type input "Dawn Hurrell"
click at [628, 287] on button "Filter" at bounding box center [625, 285] width 44 height 22
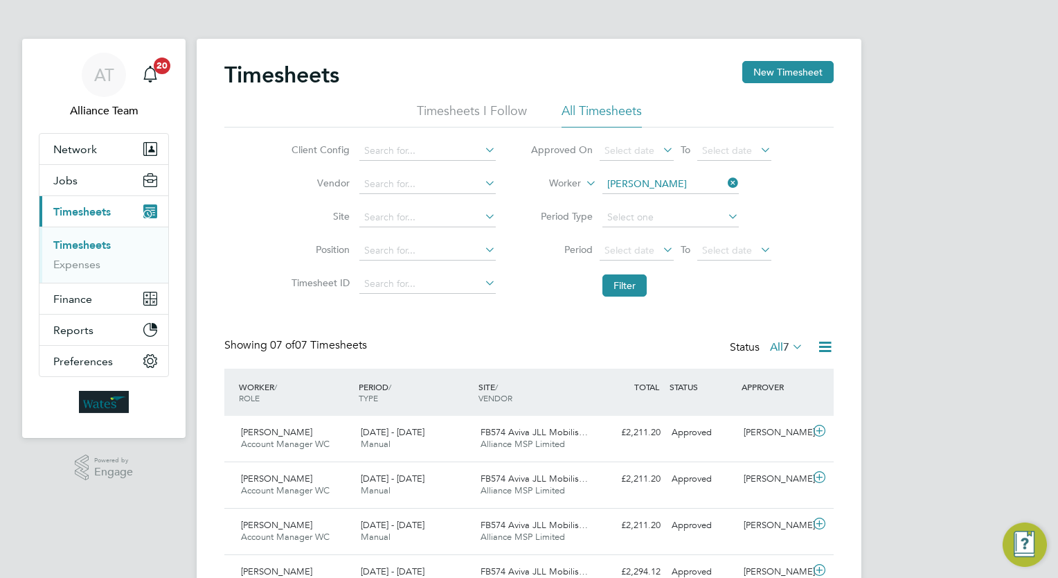
click at [725, 187] on icon at bounding box center [725, 182] width 0 height 19
click at [680, 179] on input at bounding box center [671, 184] width 136 height 19
click at [671, 197] on li "Jamie Deme tri" at bounding box center [670, 202] width 137 height 19
type input "Jamie Demetri"
click at [610, 285] on button "Filter" at bounding box center [625, 285] width 44 height 22
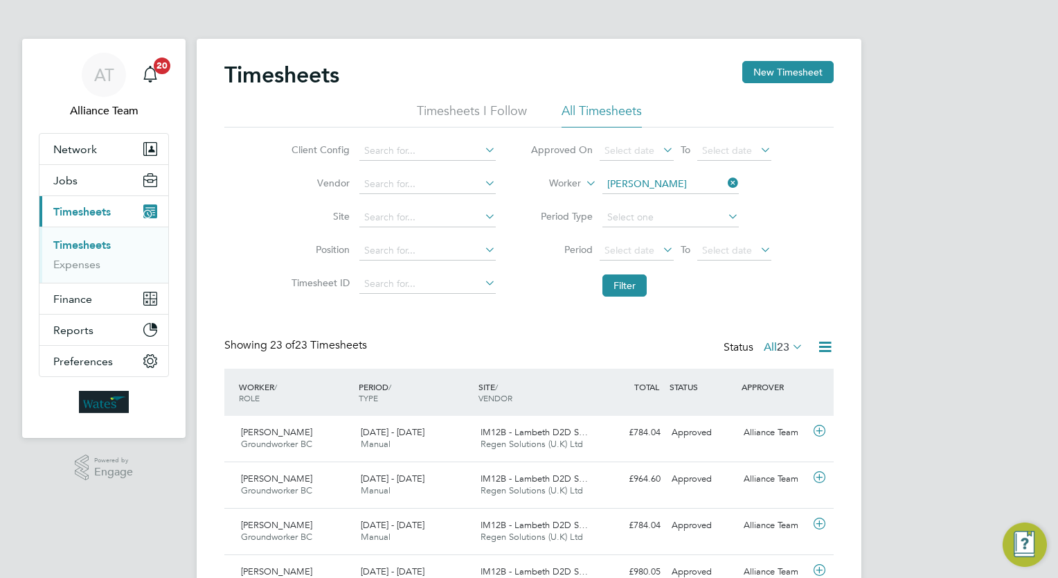
click at [790, 344] on icon at bounding box center [790, 346] width 0 height 19
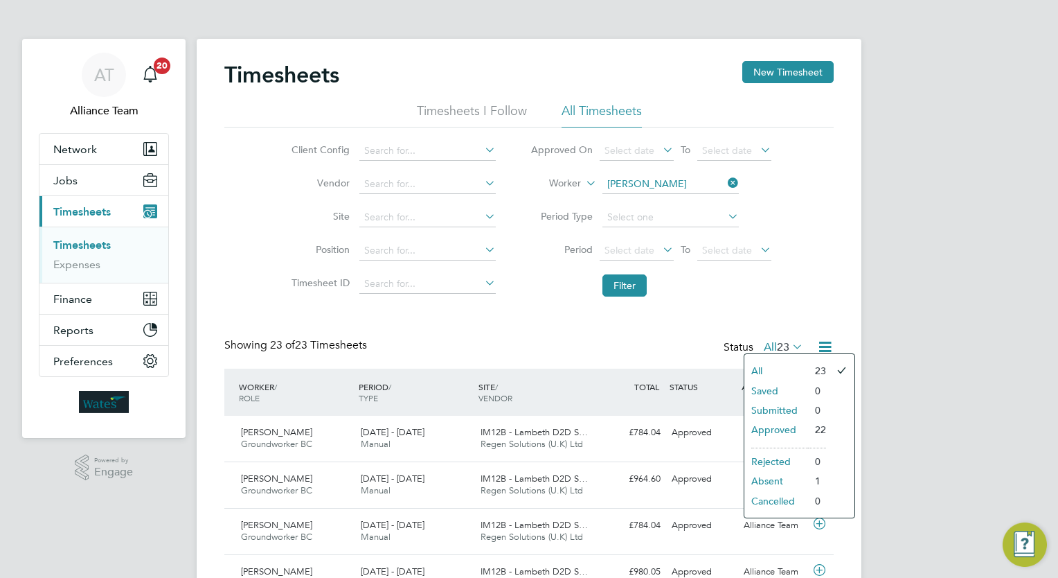
click at [725, 179] on icon at bounding box center [725, 182] width 0 height 19
click at [680, 179] on input at bounding box center [671, 184] width 136 height 19
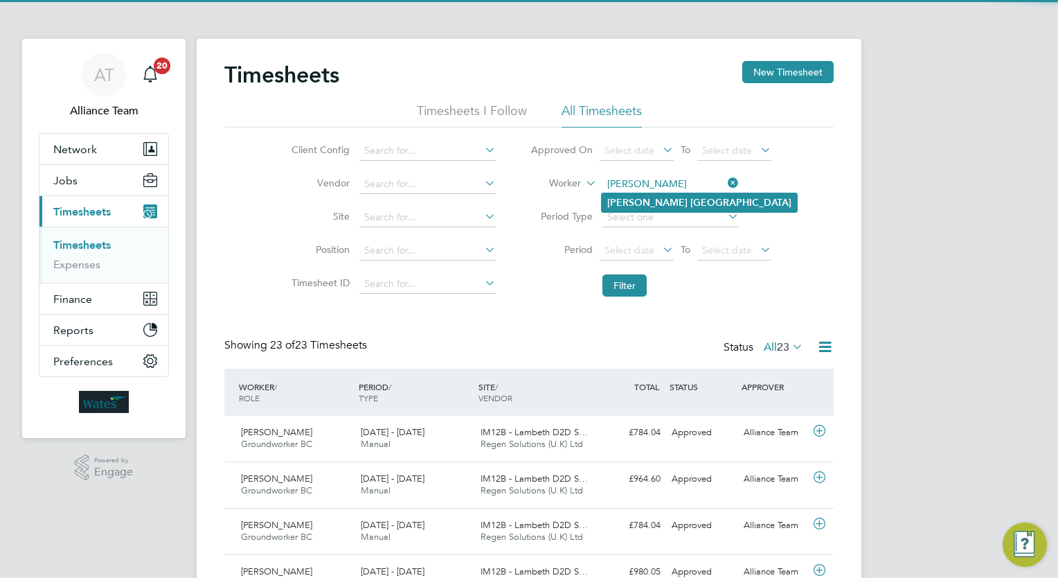
click at [681, 193] on li "Chris Rochester" at bounding box center [699, 202] width 195 height 19
type input "Chris Rochester"
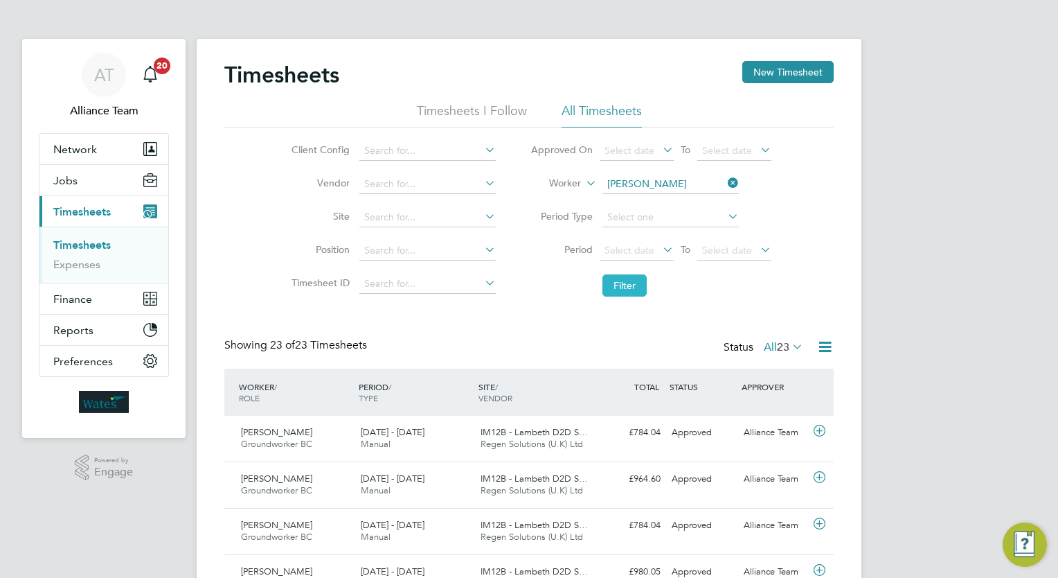
click at [610, 287] on button "Filter" at bounding box center [625, 285] width 44 height 22
click at [725, 182] on icon at bounding box center [725, 182] width 0 height 19
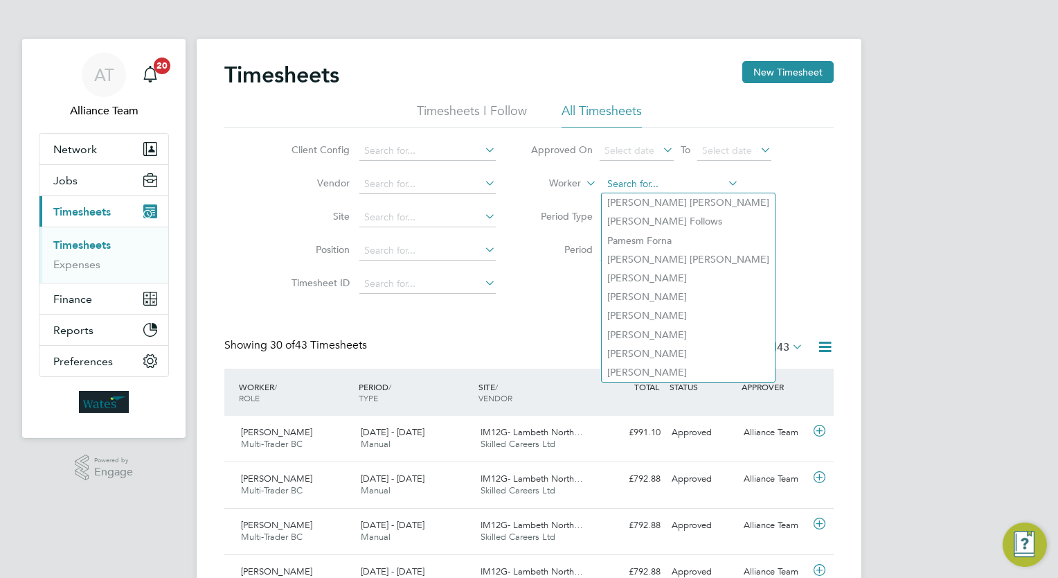
click at [698, 183] on input at bounding box center [671, 184] width 136 height 19
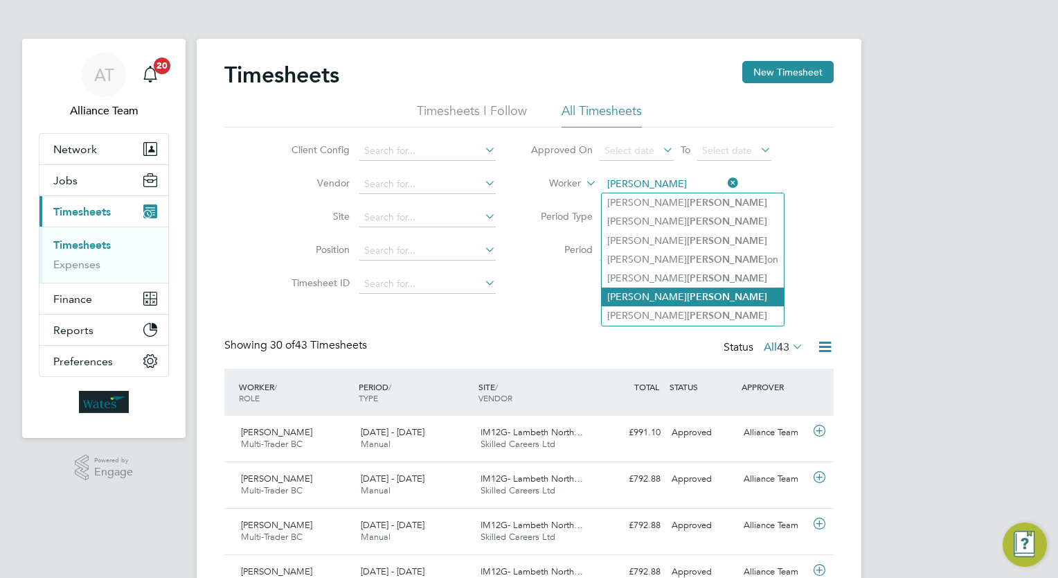
type input "harris"
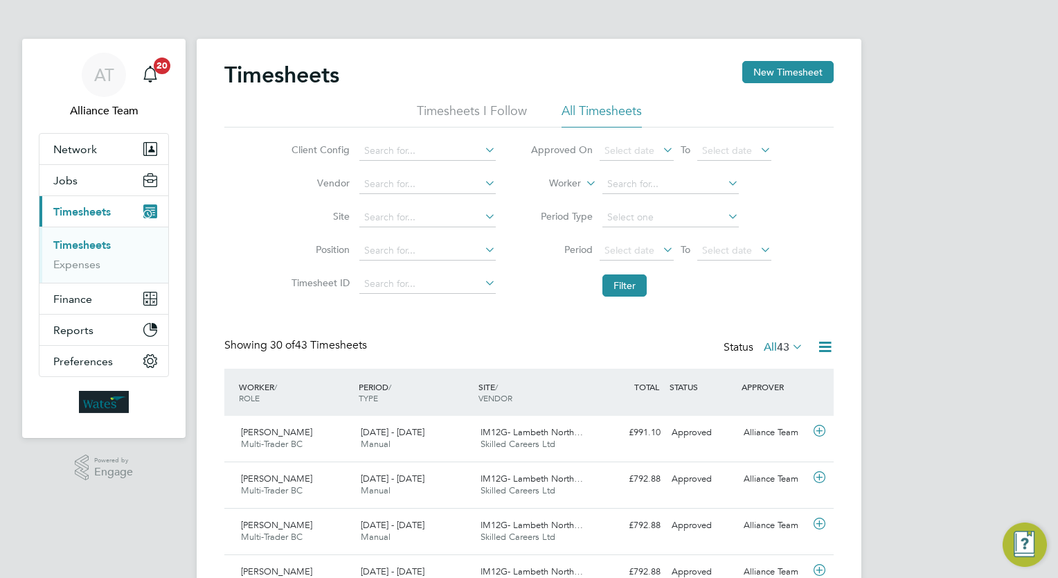
click at [648, 173] on li "Worker" at bounding box center [651, 184] width 276 height 33
click at [650, 184] on input at bounding box center [671, 184] width 136 height 19
type input "Marcus Harris"
click at [725, 179] on icon at bounding box center [725, 182] width 0 height 19
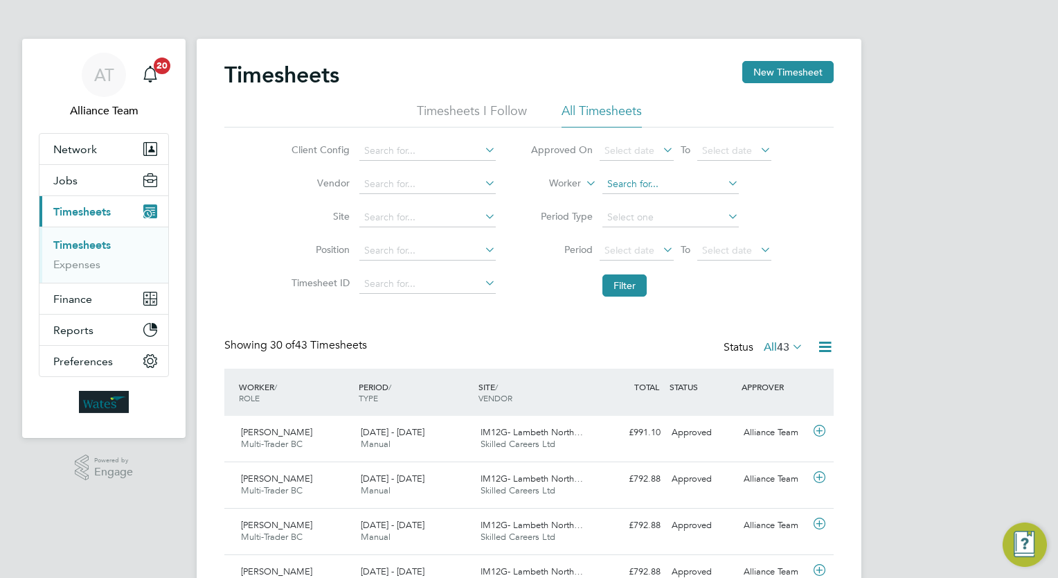
click at [676, 181] on input at bounding box center [671, 184] width 136 height 19
click at [684, 197] on li "Matt hew Harr is" at bounding box center [700, 202] width 197 height 19
type input "Matthew Harris"
click at [628, 283] on button "Filter" at bounding box center [625, 285] width 44 height 22
click at [725, 183] on icon at bounding box center [725, 182] width 0 height 19
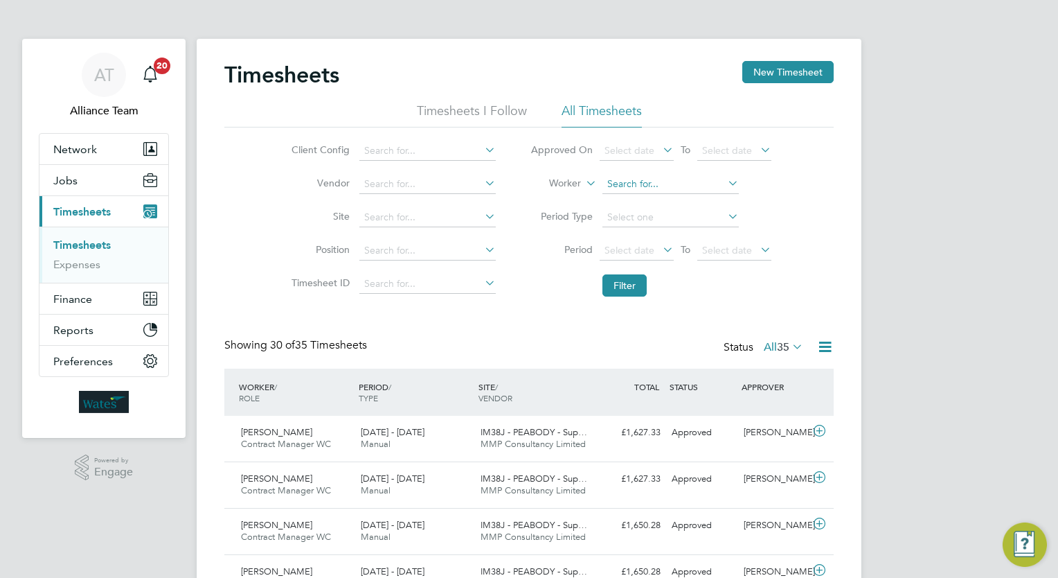
click at [696, 186] on input at bounding box center [671, 184] width 136 height 19
click at [676, 208] on li "Jessie Alle n" at bounding box center [670, 202] width 137 height 19
type input "Jessie Allen"
click at [629, 285] on button "Filter" at bounding box center [625, 285] width 44 height 22
click at [586, 262] on li "Period Select date To Select date" at bounding box center [651, 250] width 276 height 33
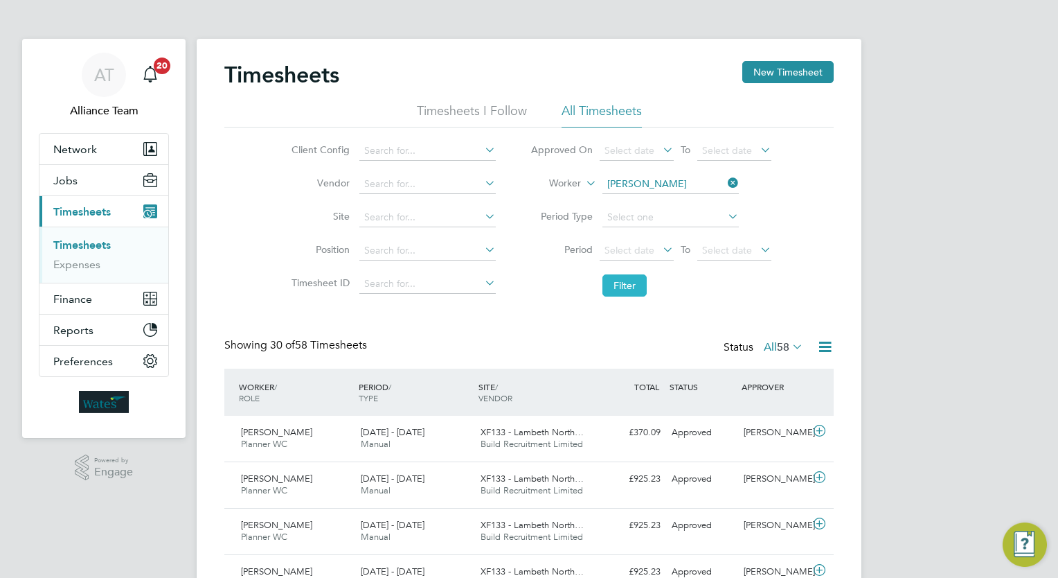
click at [631, 278] on button "Filter" at bounding box center [625, 285] width 44 height 22
click at [632, 291] on button "Filter" at bounding box center [625, 285] width 44 height 22
click at [725, 181] on icon at bounding box center [725, 182] width 0 height 19
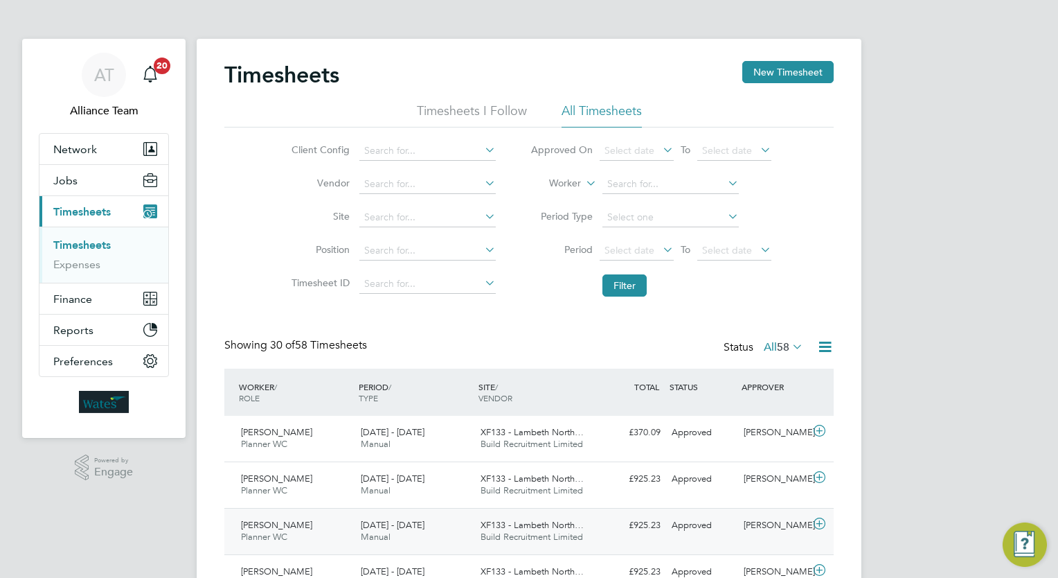
drag, startPoint x: 979, startPoint y: 160, endPoint x: 724, endPoint y: 514, distance: 436.2
drag, startPoint x: 1009, startPoint y: 224, endPoint x: 998, endPoint y: 236, distance: 15.2
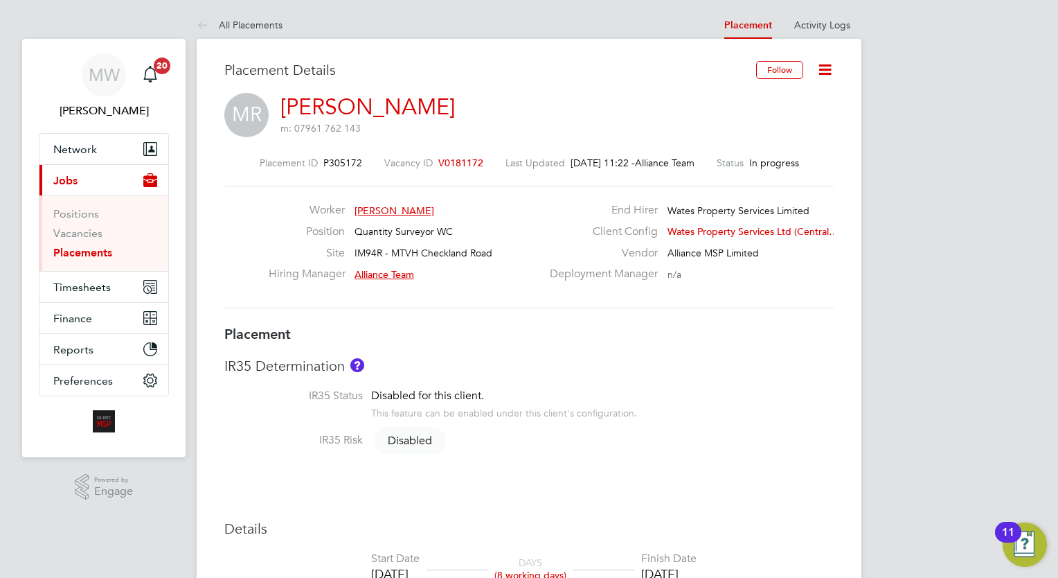
click at [829, 76] on icon at bounding box center [825, 69] width 17 height 17
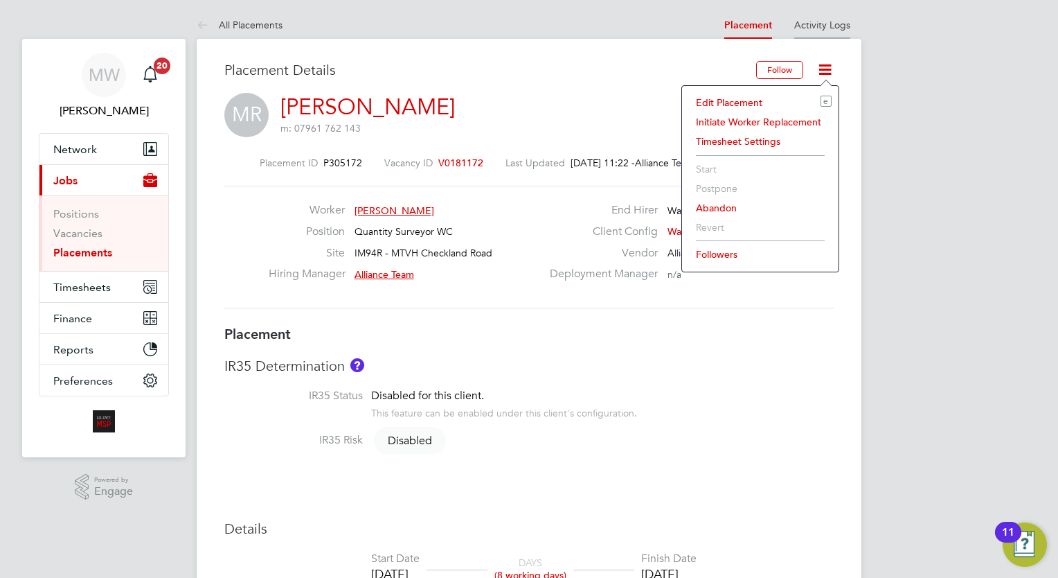
click at [826, 15] on li "Activity Logs" at bounding box center [823, 25] width 56 height 28
